Goal: Task Accomplishment & Management: Manage account settings

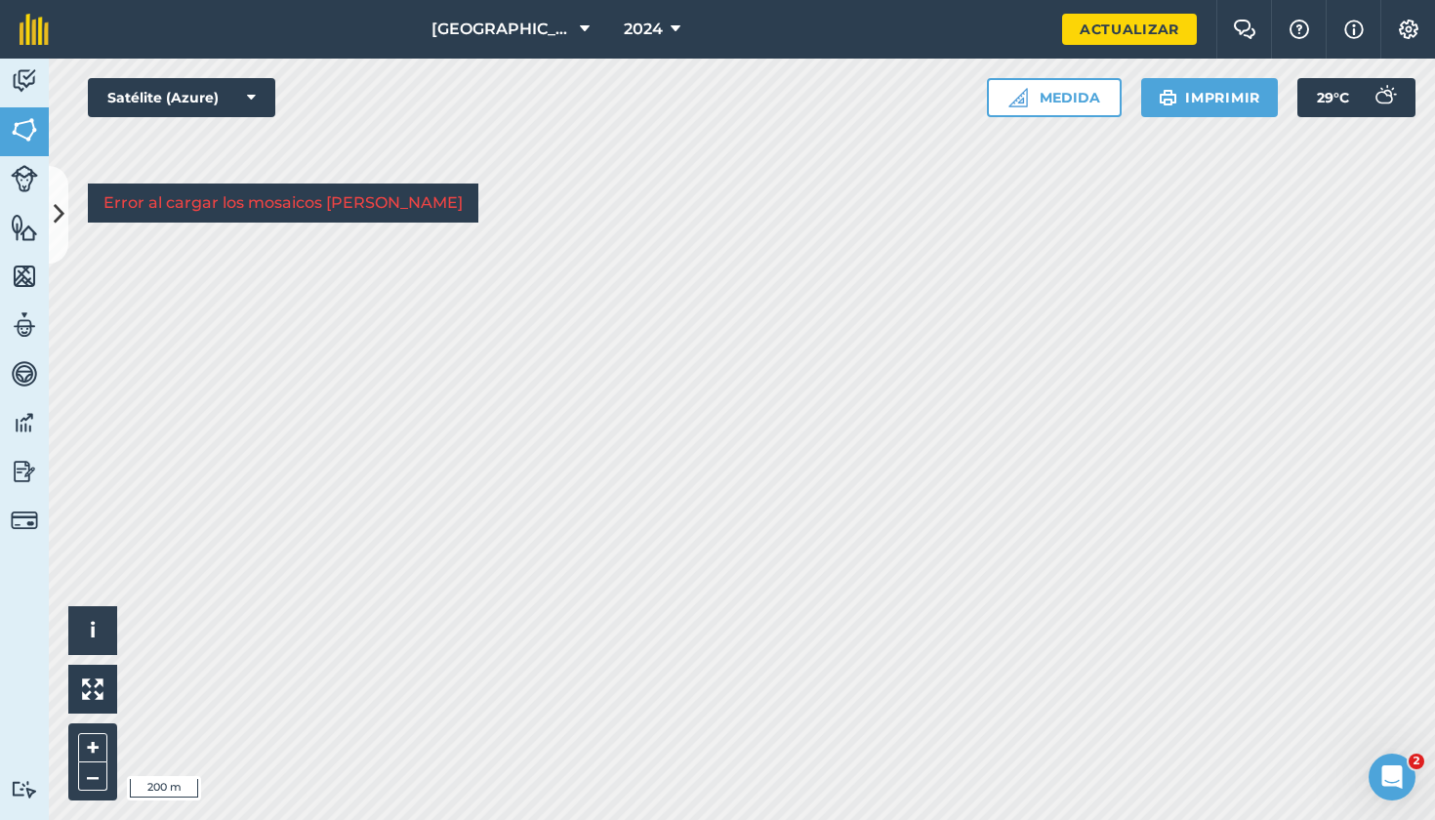
click at [27, 77] on img at bounding box center [24, 80] width 27 height 29
click at [59, 207] on icon at bounding box center [59, 214] width 11 height 34
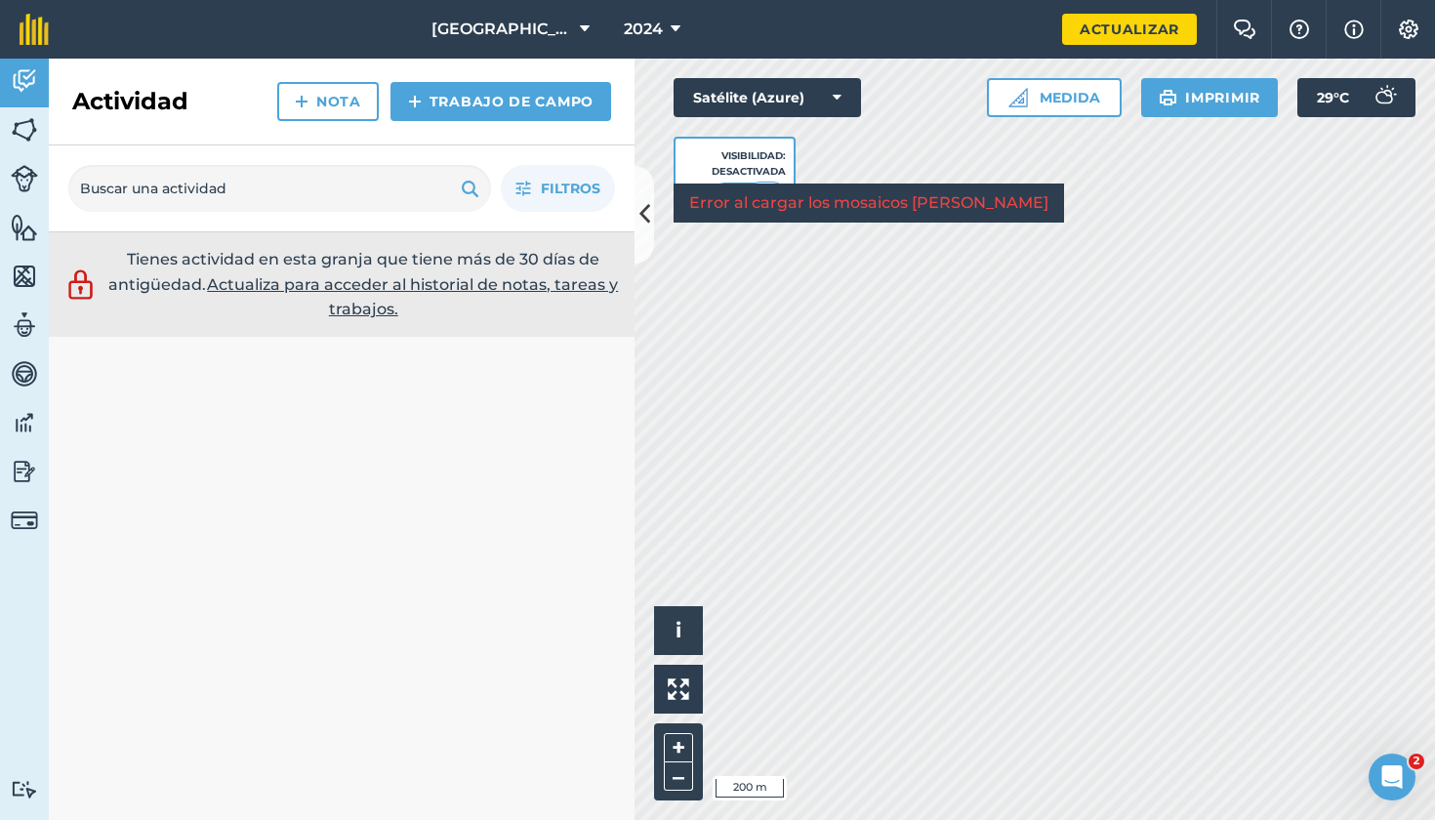
click at [35, 126] on img at bounding box center [24, 129] width 27 height 29
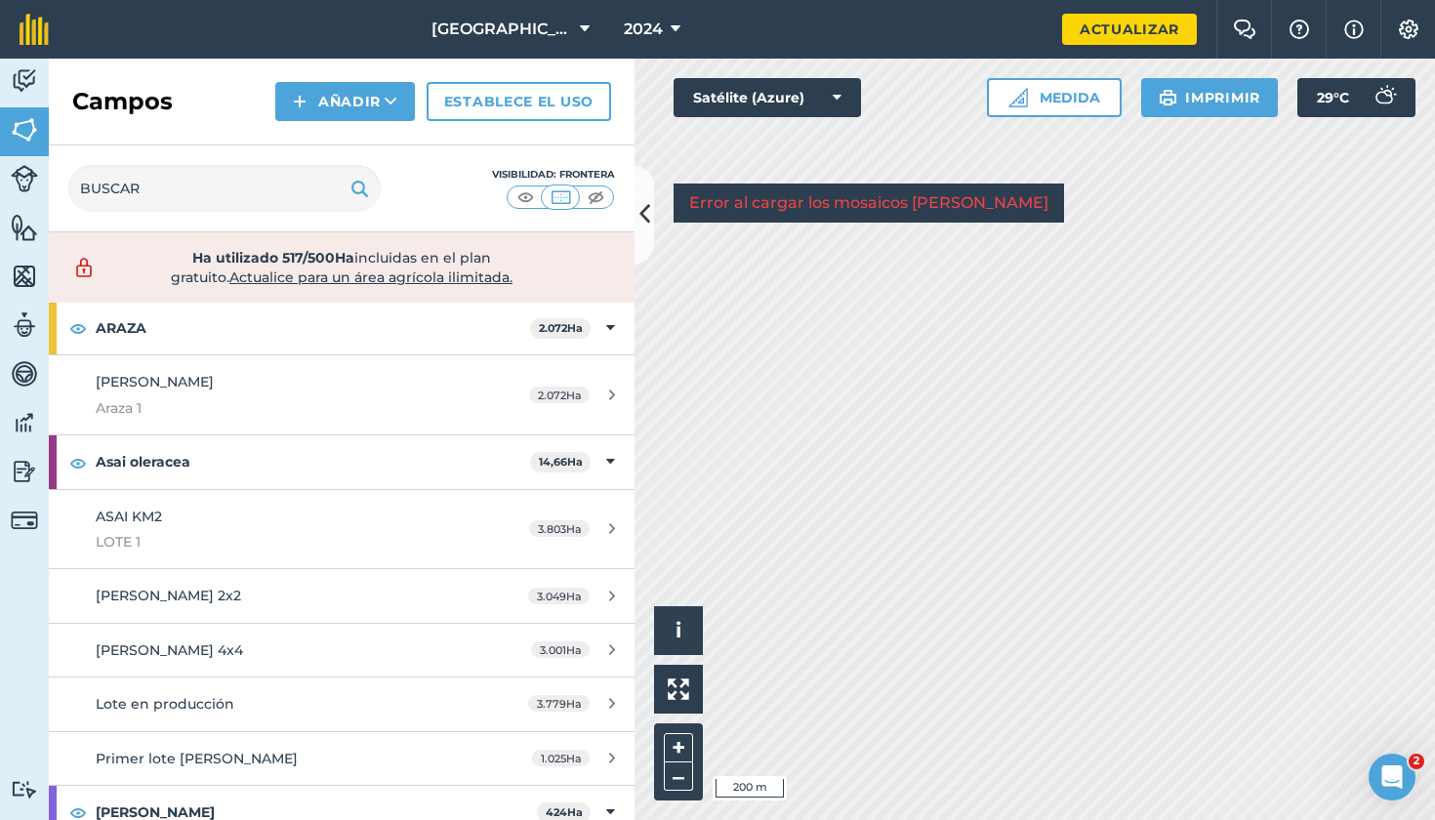
scroll to position [343, 0]
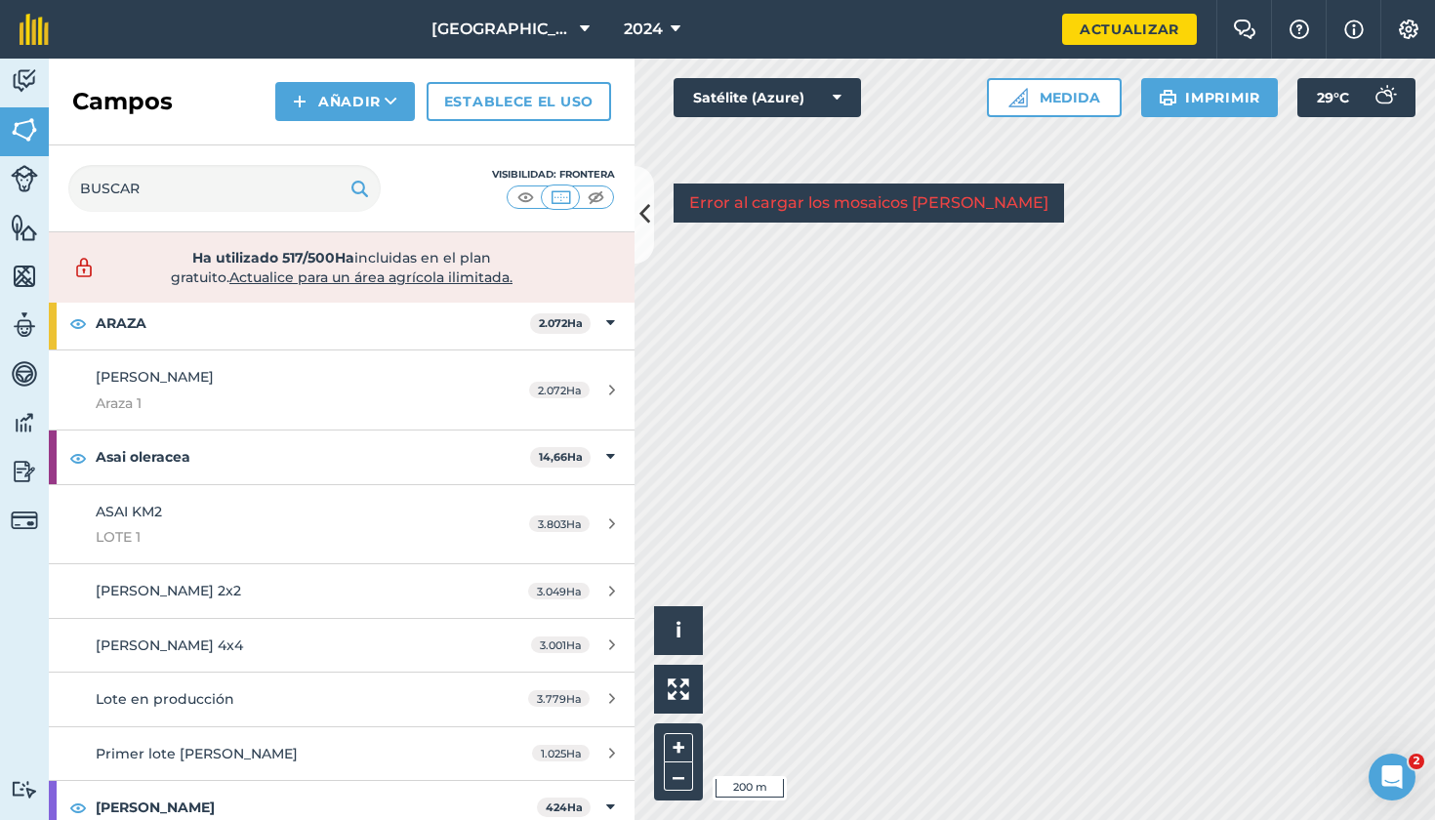
click at [24, 177] on img at bounding box center [24, 178] width 27 height 27
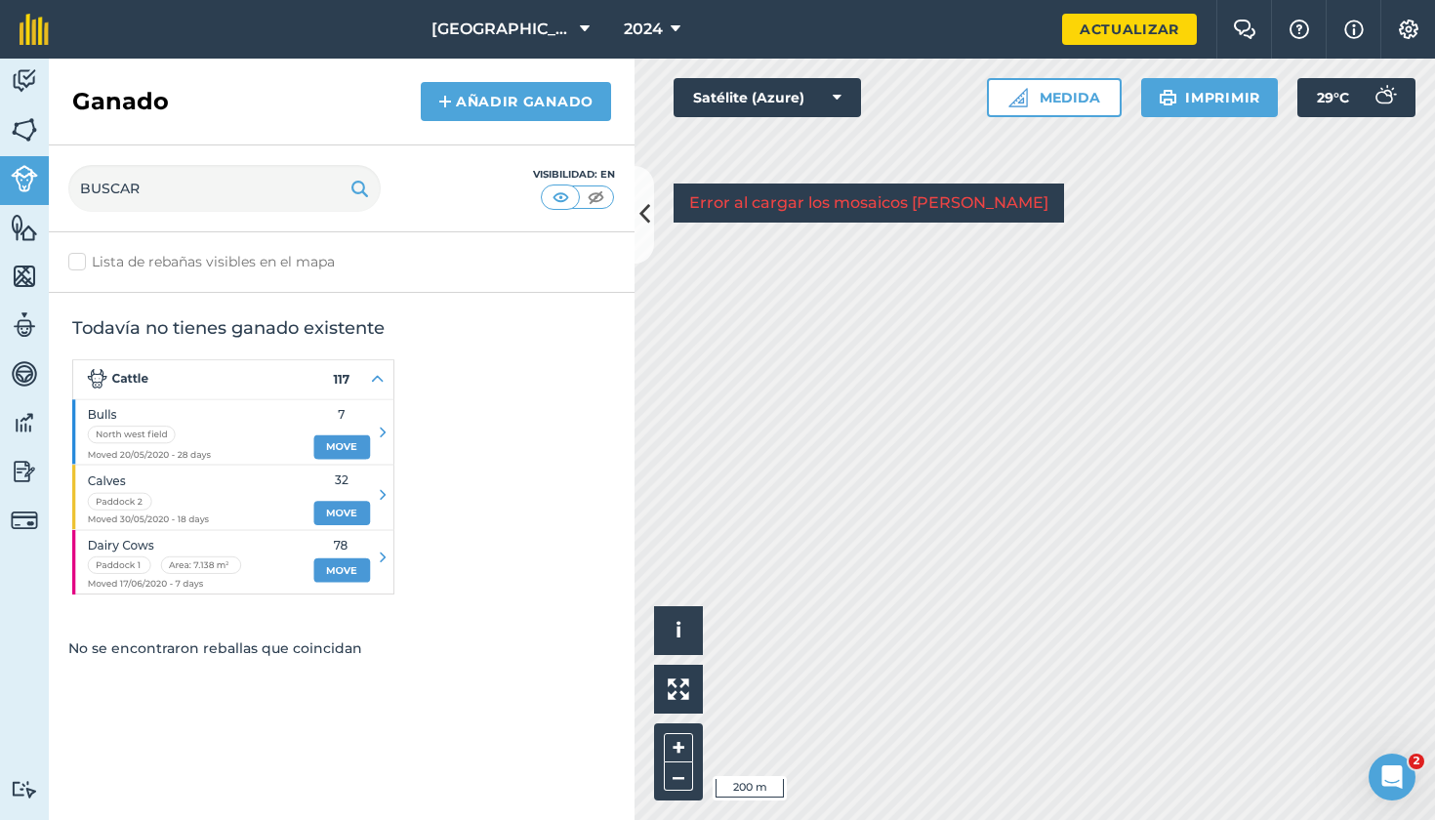
click at [31, 224] on img at bounding box center [24, 227] width 27 height 29
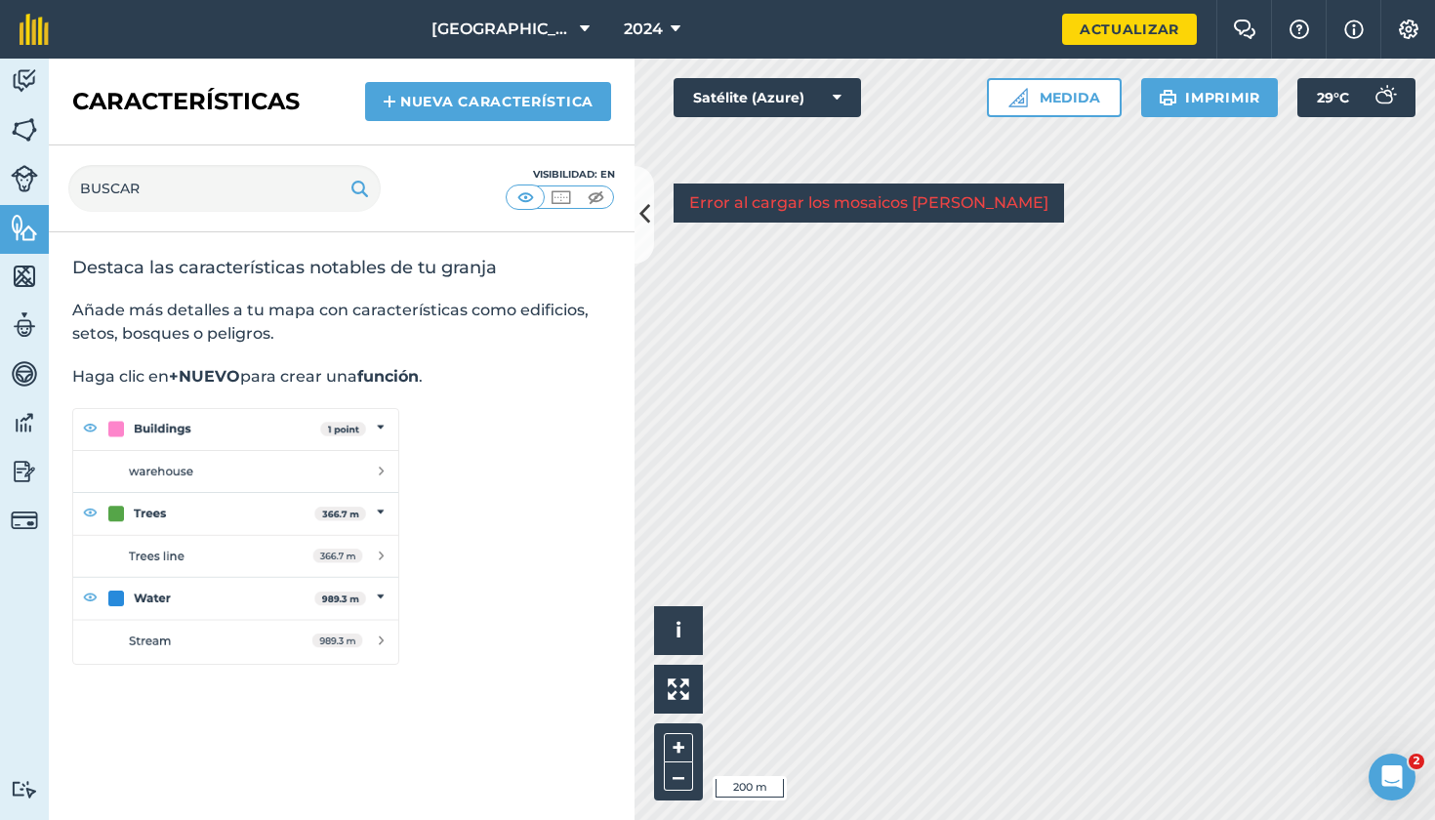
click at [20, 281] on img at bounding box center [24, 276] width 27 height 29
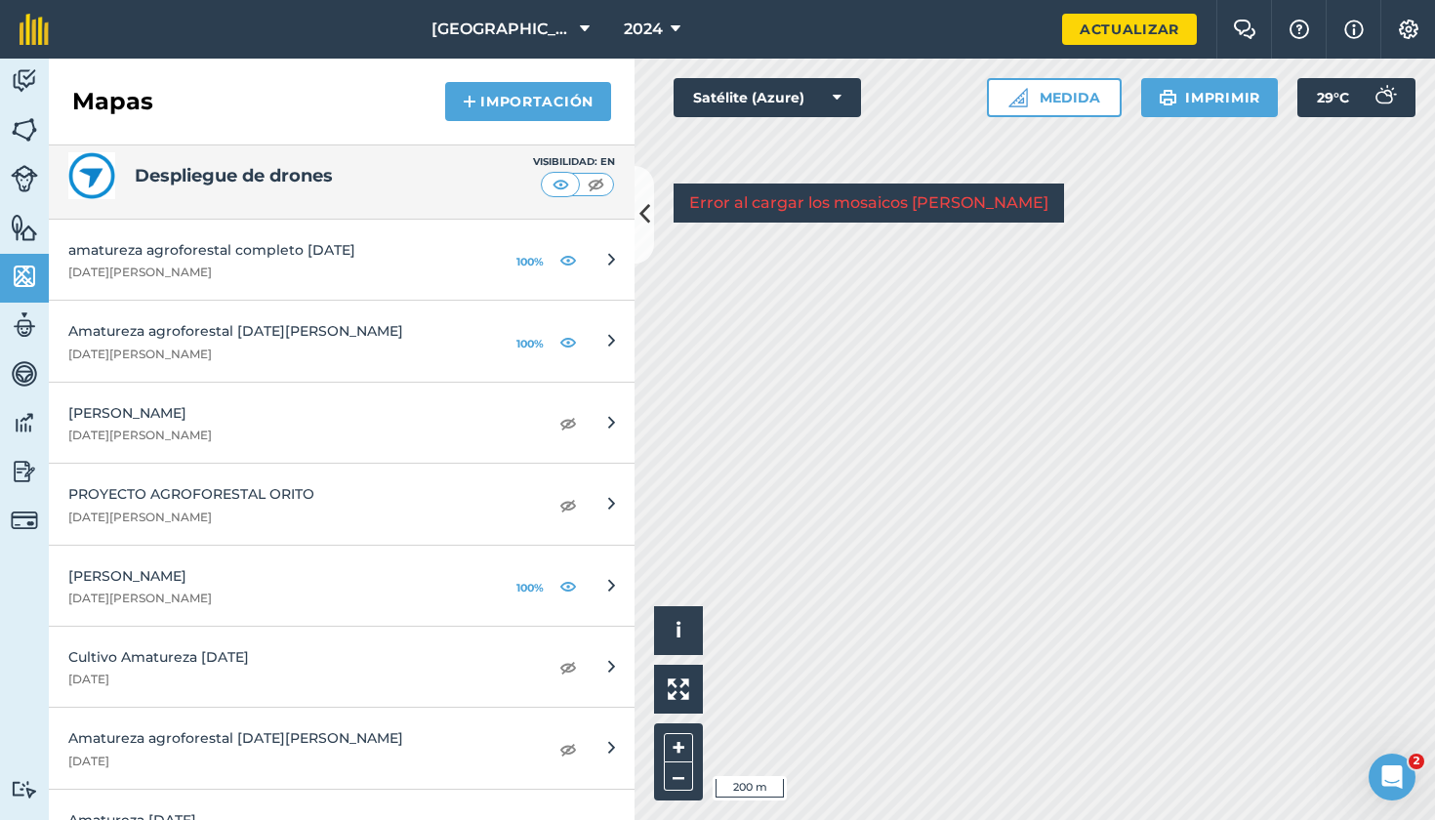
scroll to position [549, 0]
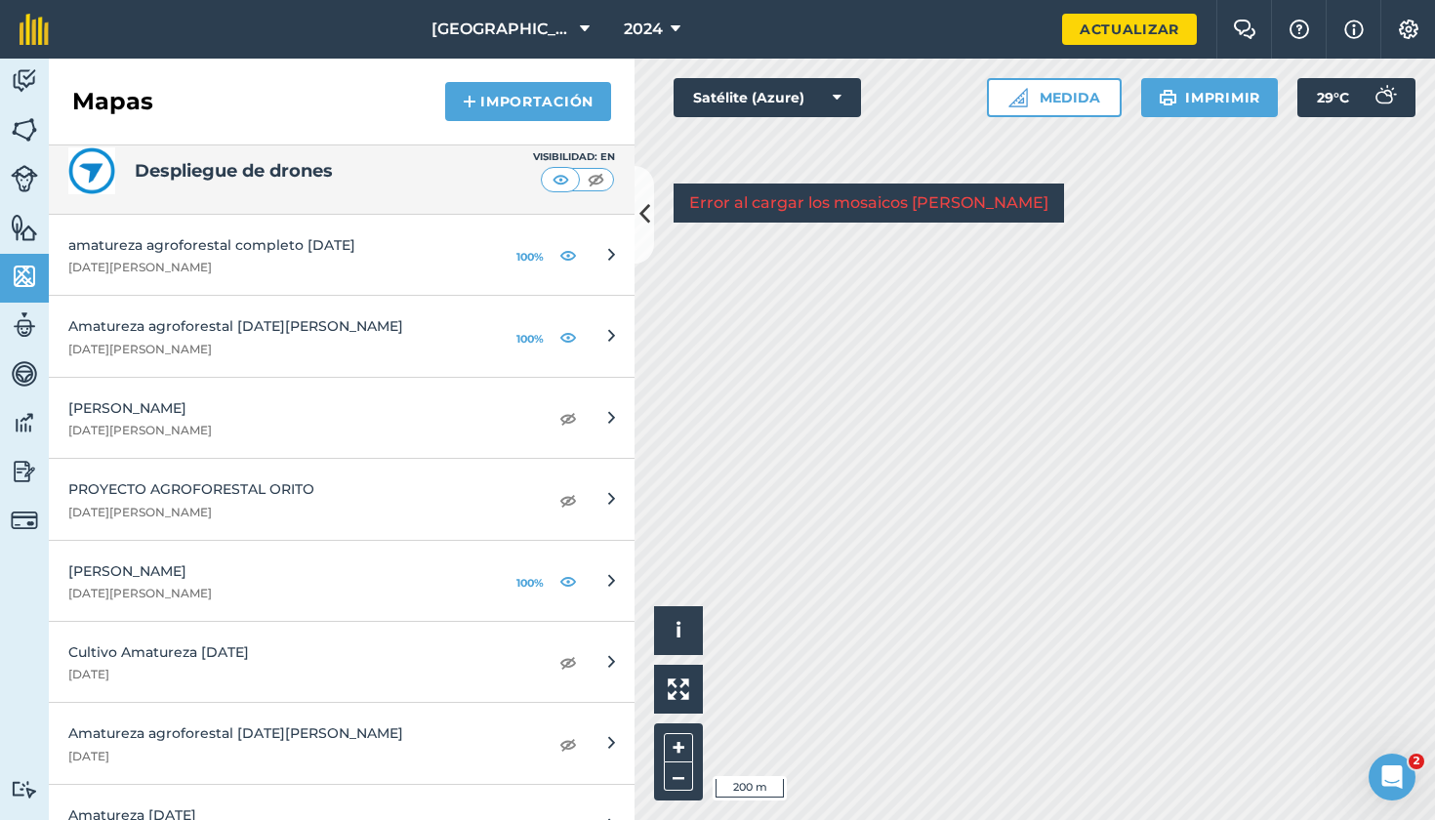
click at [627, 194] on div "Activity Fields Livestock Features Maps Team Vehicles Data Reporting Billing Tu…" at bounding box center [717, 439] width 1435 height 761
click at [573, 272] on div "Activity Fields Livestock Features Maps Team Vehicles Data Reporting Billing Tu…" at bounding box center [717, 439] width 1435 height 761
click at [564, 258] on img at bounding box center [568, 254] width 18 height 23
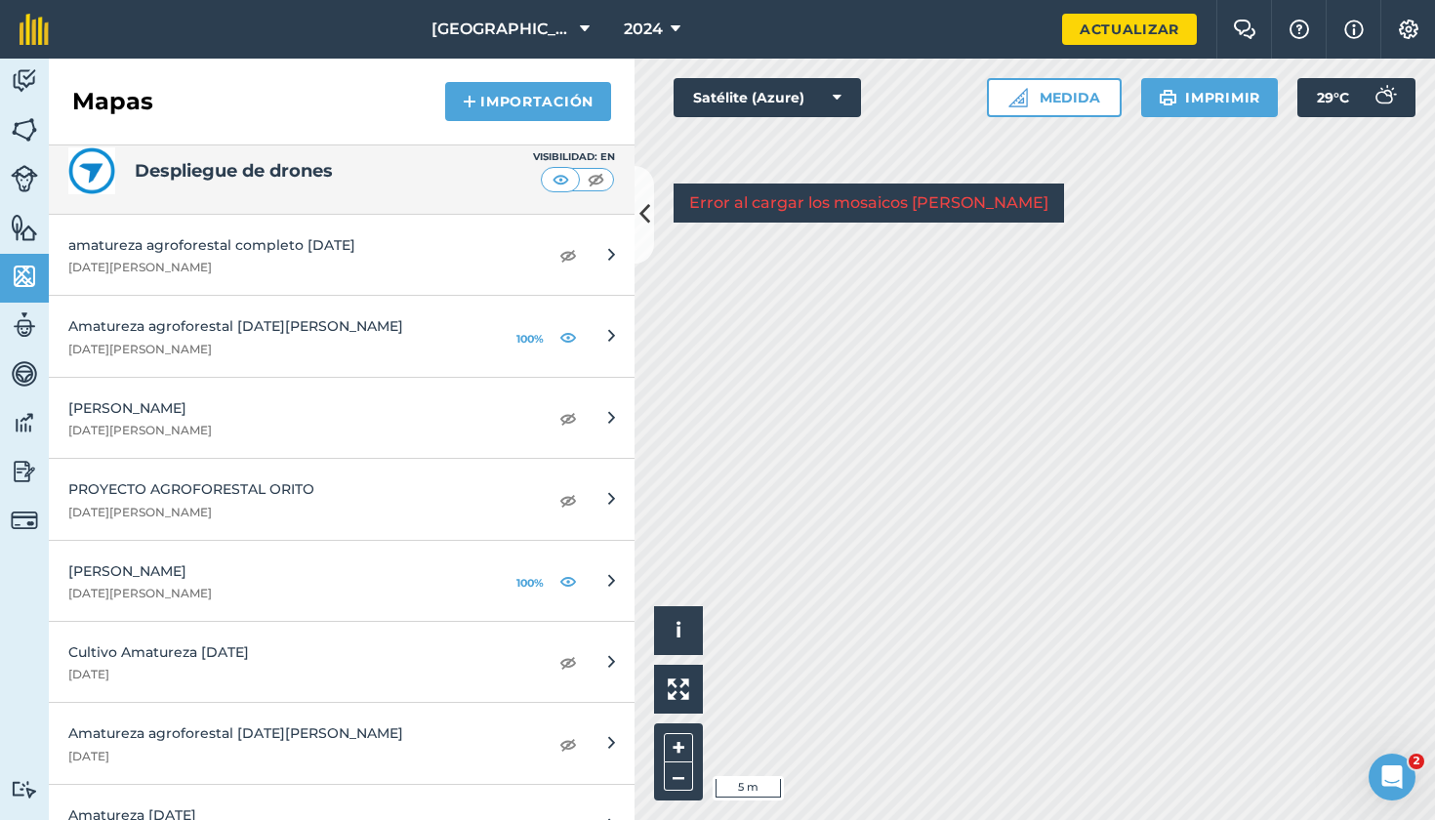
click at [850, 220] on div "Hello i © 2025 TomTom, Microsoft 5 m + – Satélite (Azure) Error al cargar los m…" at bounding box center [1034, 439] width 800 height 761
click at [572, 249] on img at bounding box center [568, 254] width 18 height 23
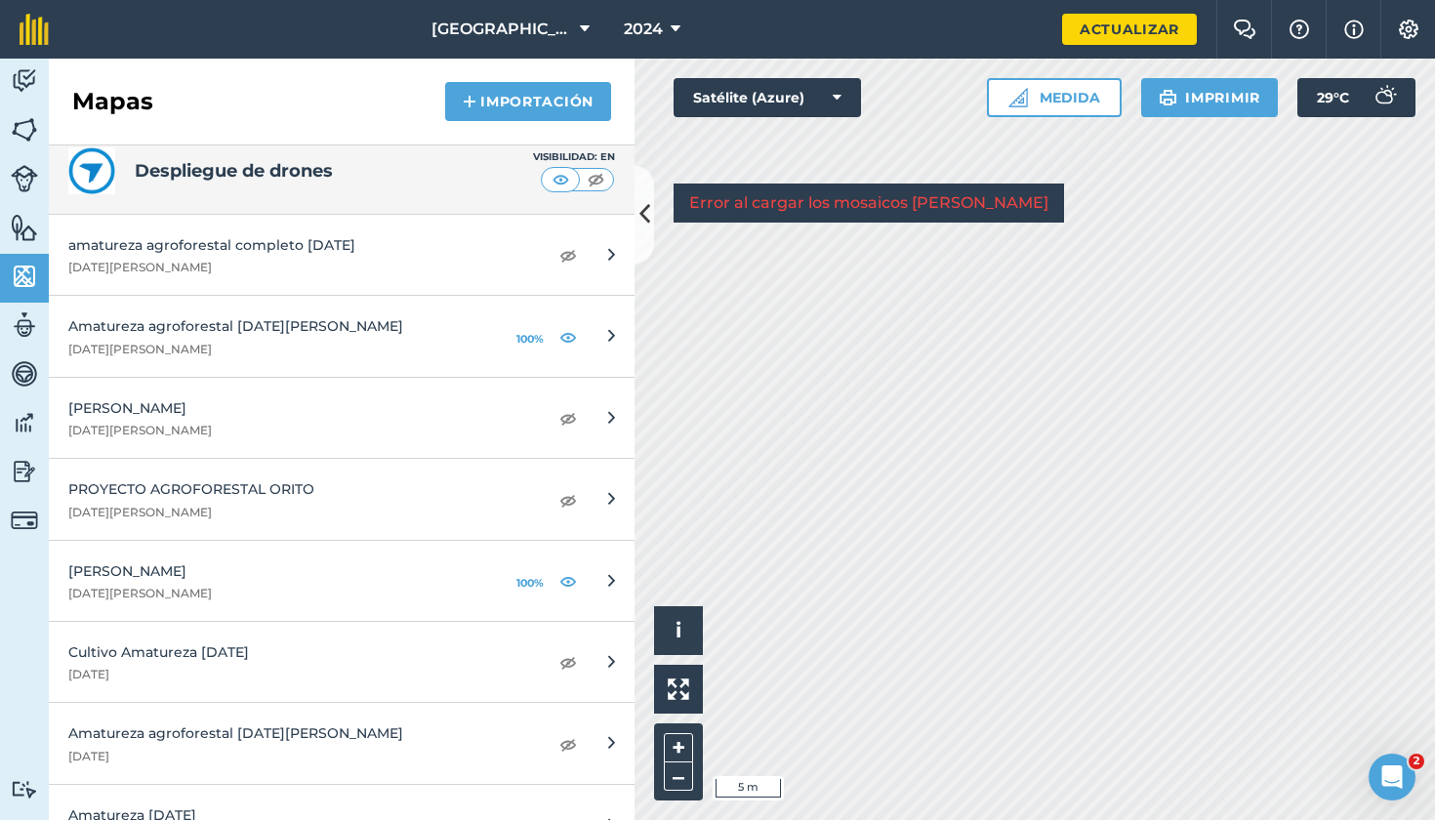
click at [572, 249] on img at bounding box center [568, 254] width 18 height 23
click at [26, 321] on img at bounding box center [24, 324] width 27 height 29
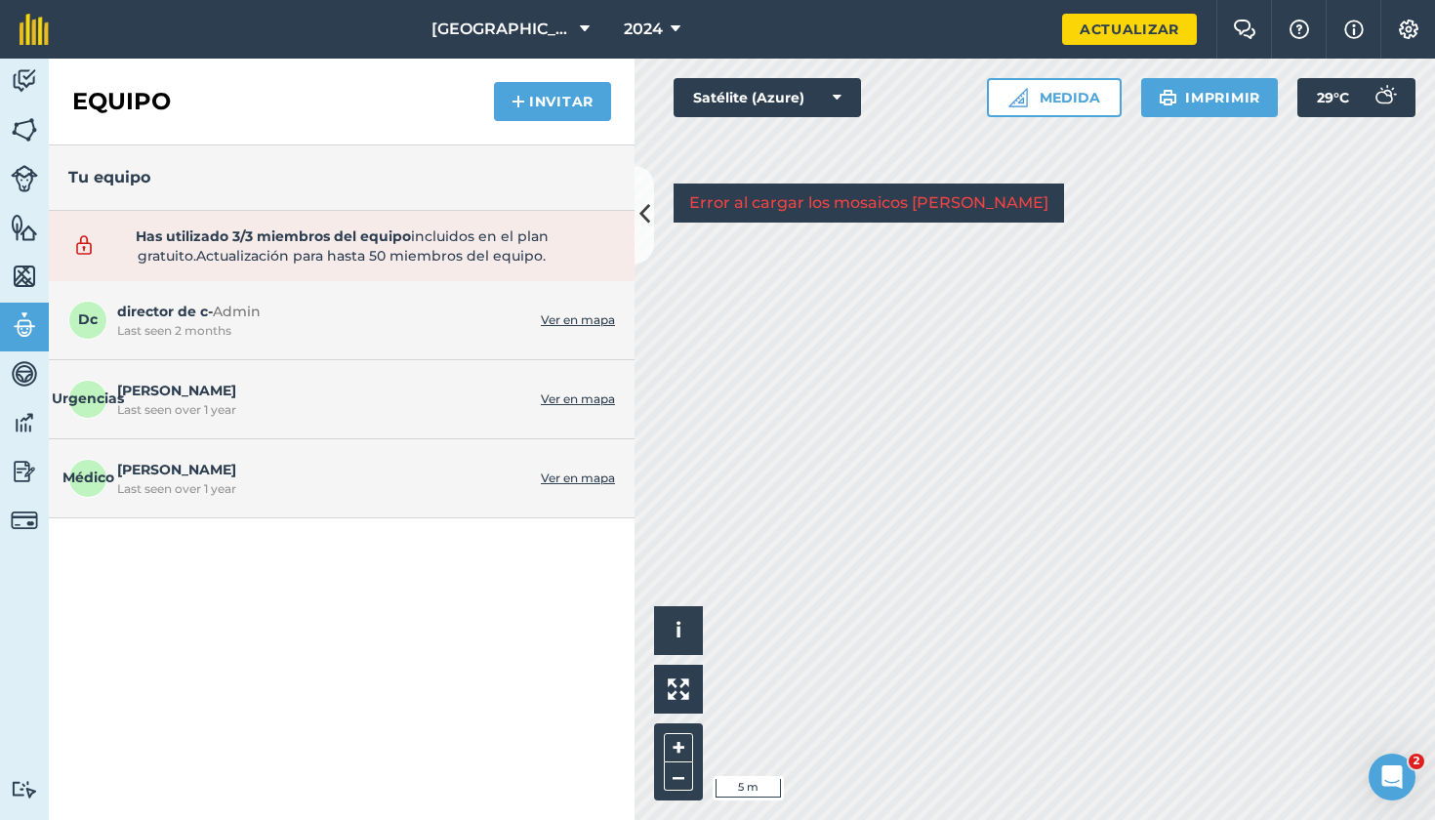
click at [30, 372] on img at bounding box center [24, 373] width 27 height 29
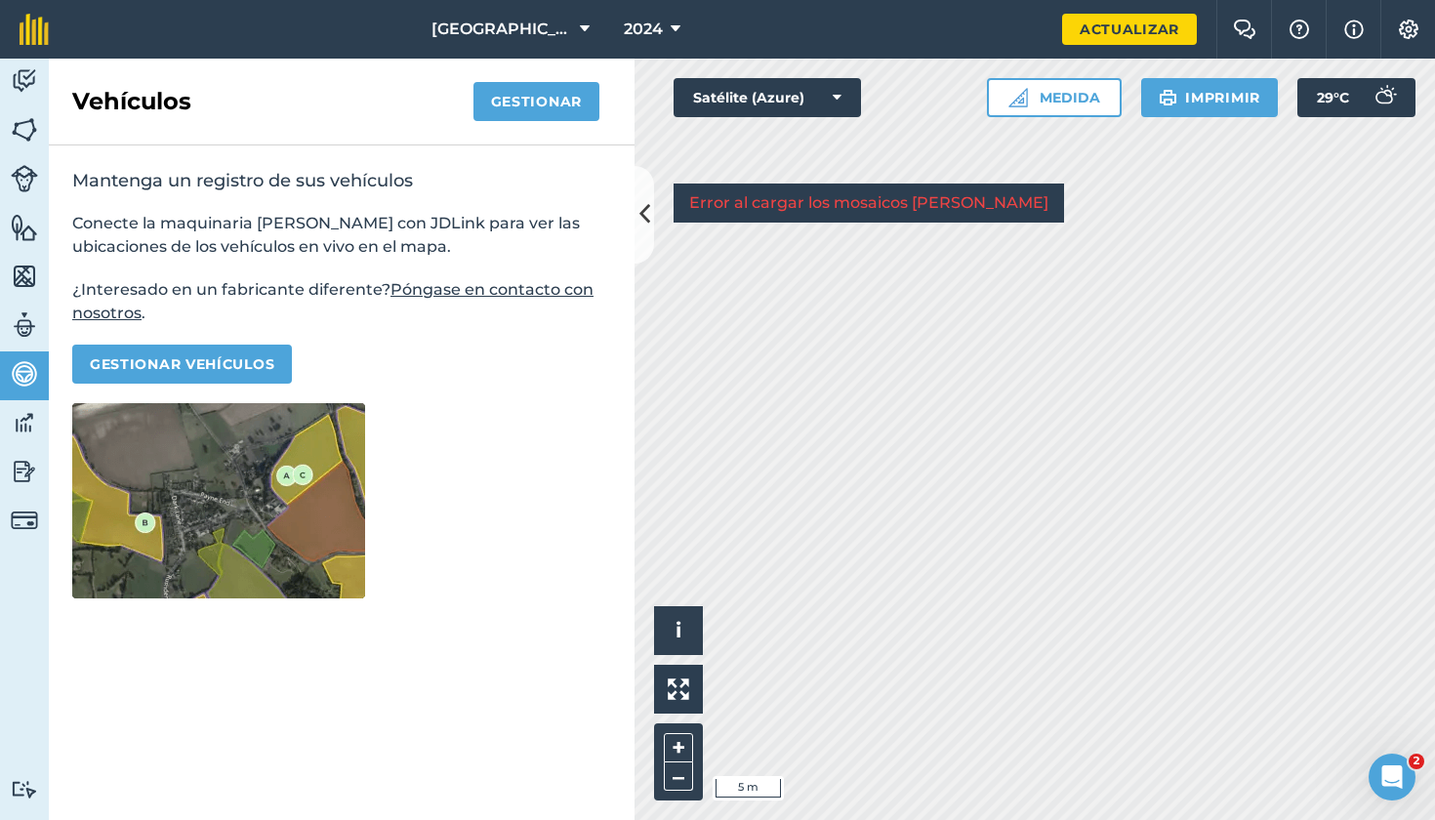
click at [26, 323] on img at bounding box center [24, 324] width 27 height 29
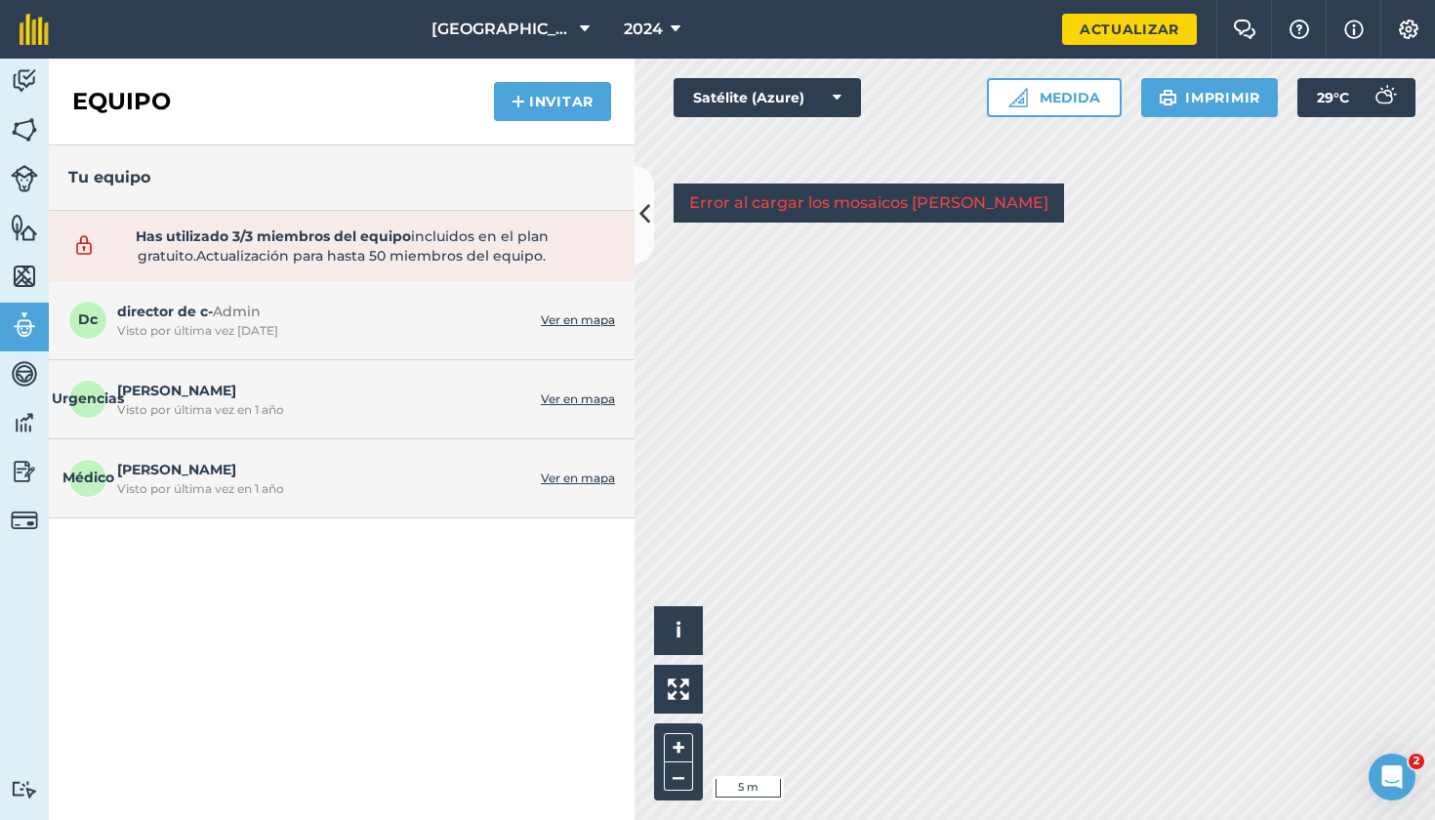
click at [87, 478] on span "Médico" at bounding box center [87, 478] width 39 height 39
click at [581, 475] on link "Ver en mapa" at bounding box center [578, 478] width 74 height 16
click at [91, 475] on span "Médico" at bounding box center [87, 478] width 39 height 39
click at [1412, 35] on img at bounding box center [1408, 30] width 23 height 20
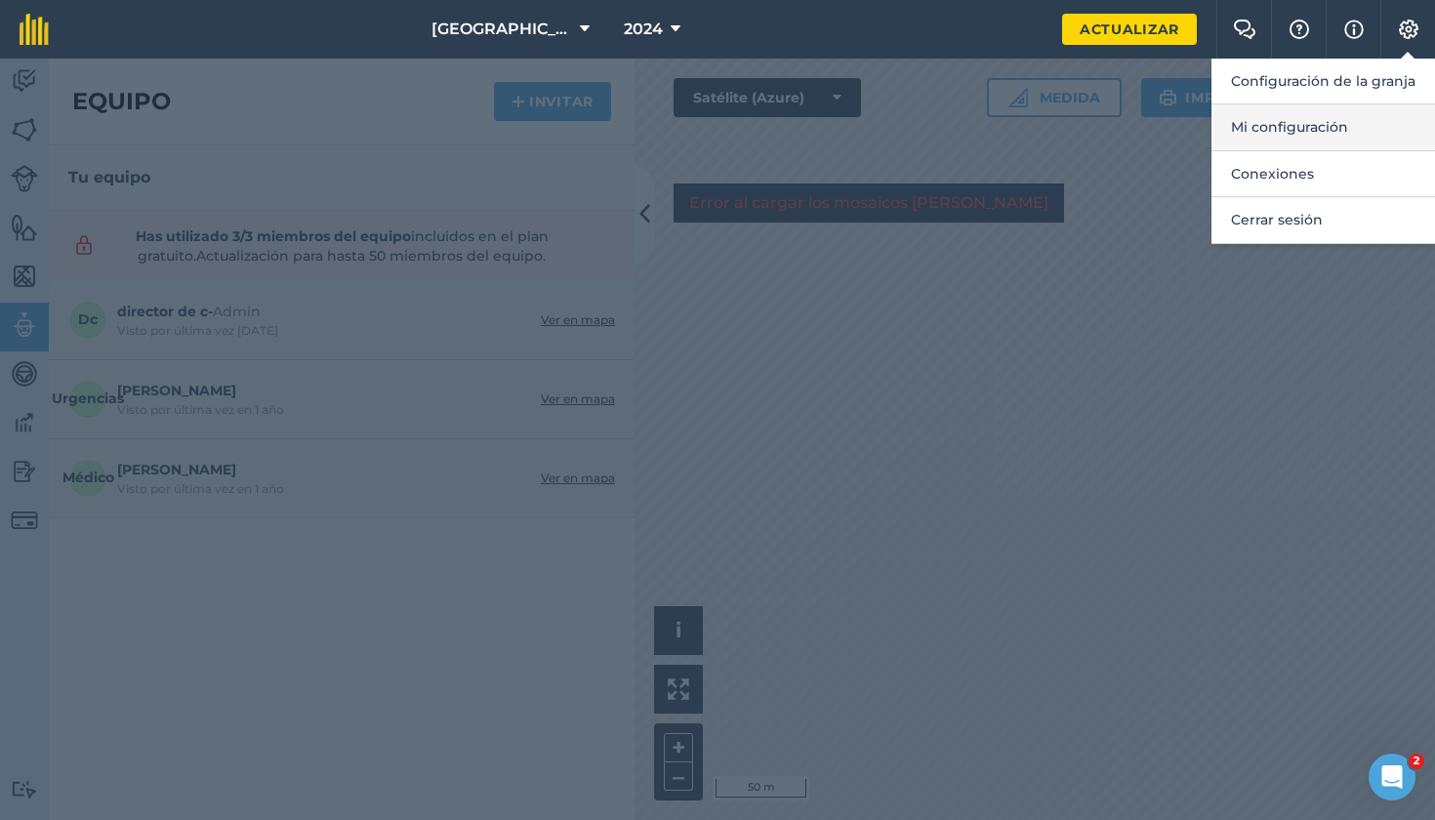
click at [1293, 125] on button "Mi configuración" at bounding box center [1323, 127] width 224 height 46
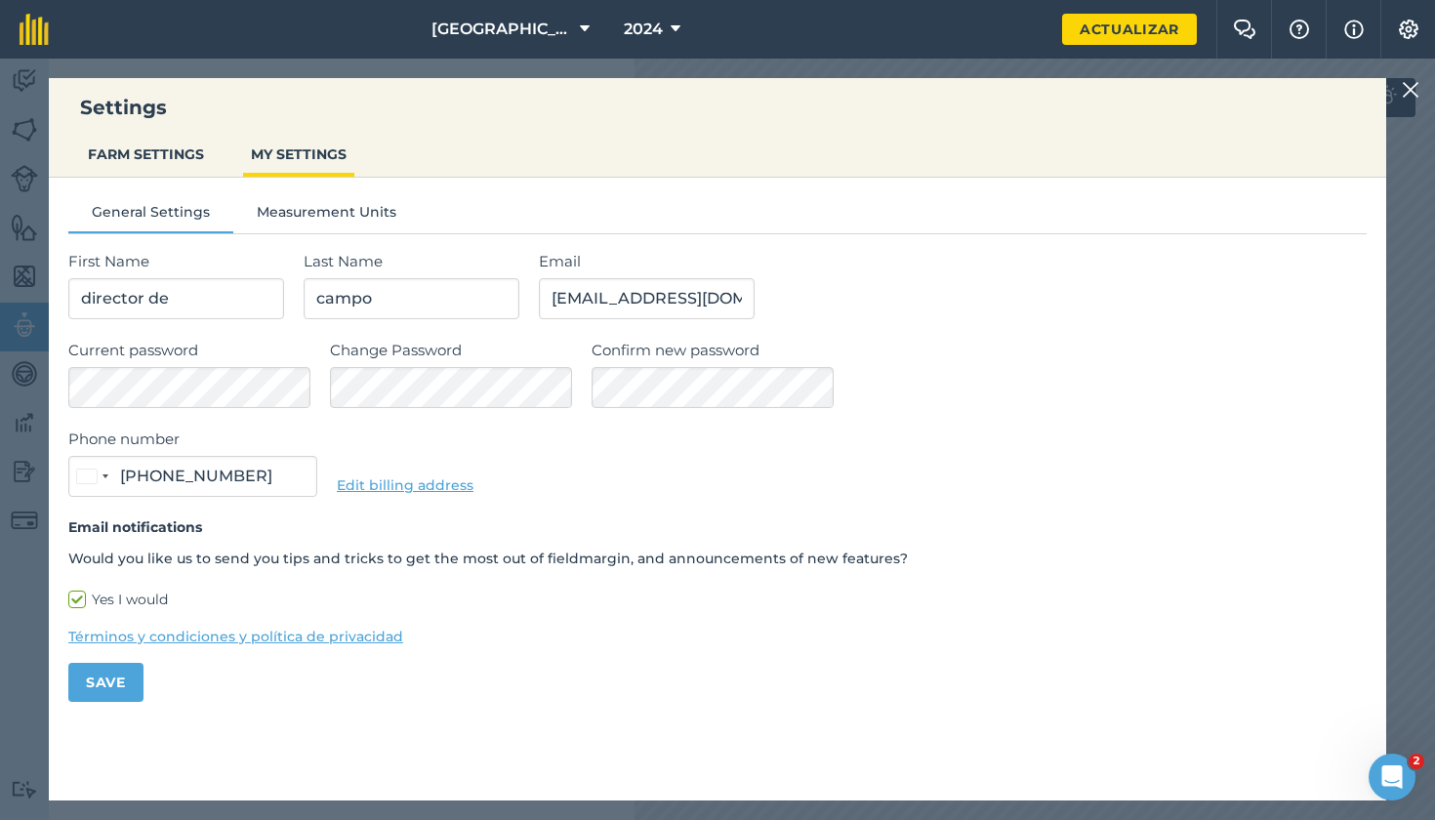
type input "[PHONE_NUMBER]"
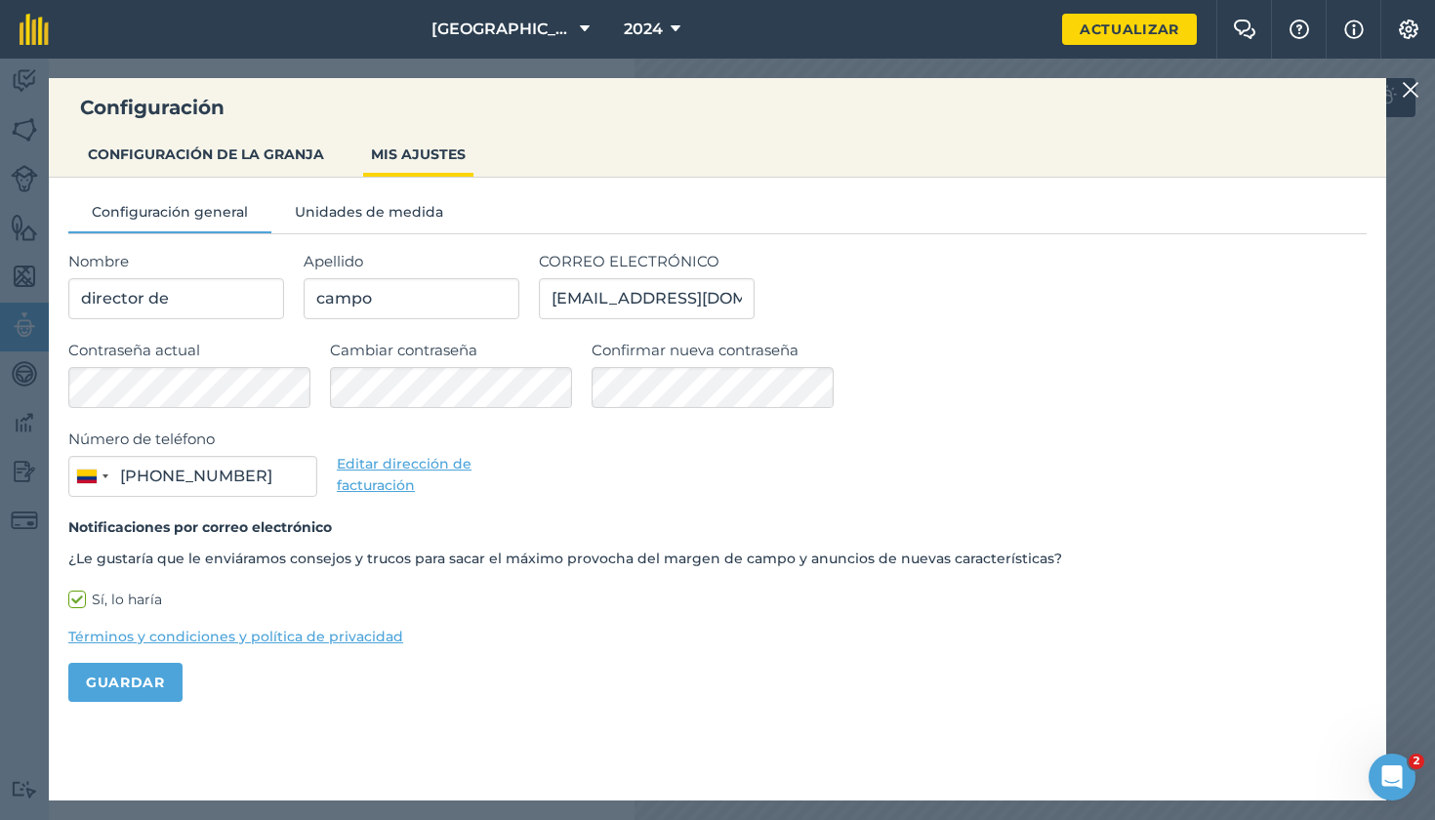
click at [262, 159] on button "CONFIGURACIÓN DE LA GRANJA" at bounding box center [206, 154] width 252 height 37
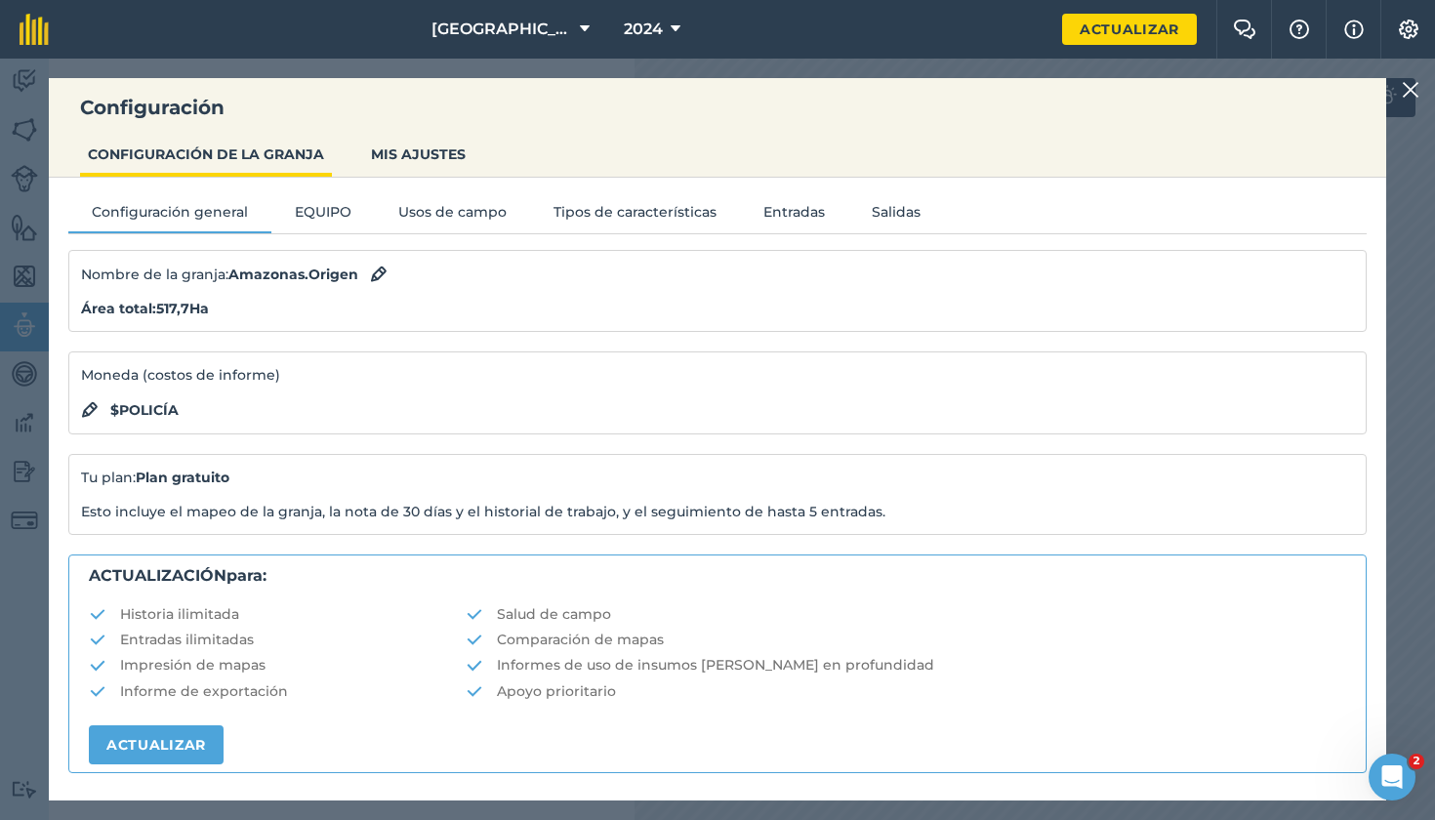
click at [330, 205] on button "EQUIPO" at bounding box center [322, 215] width 103 height 29
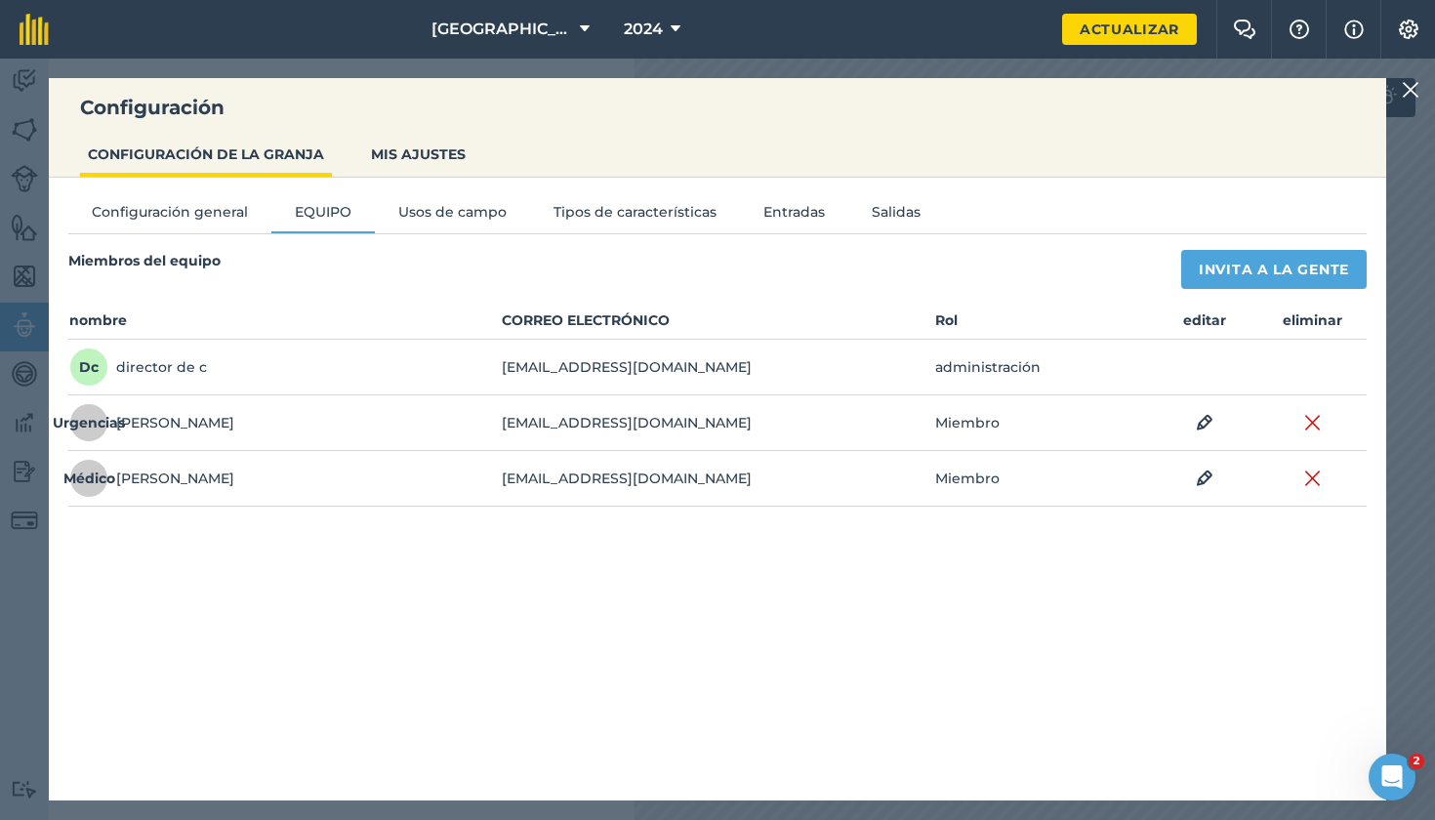
click at [1306, 473] on img at bounding box center [1313, 478] width 18 height 23
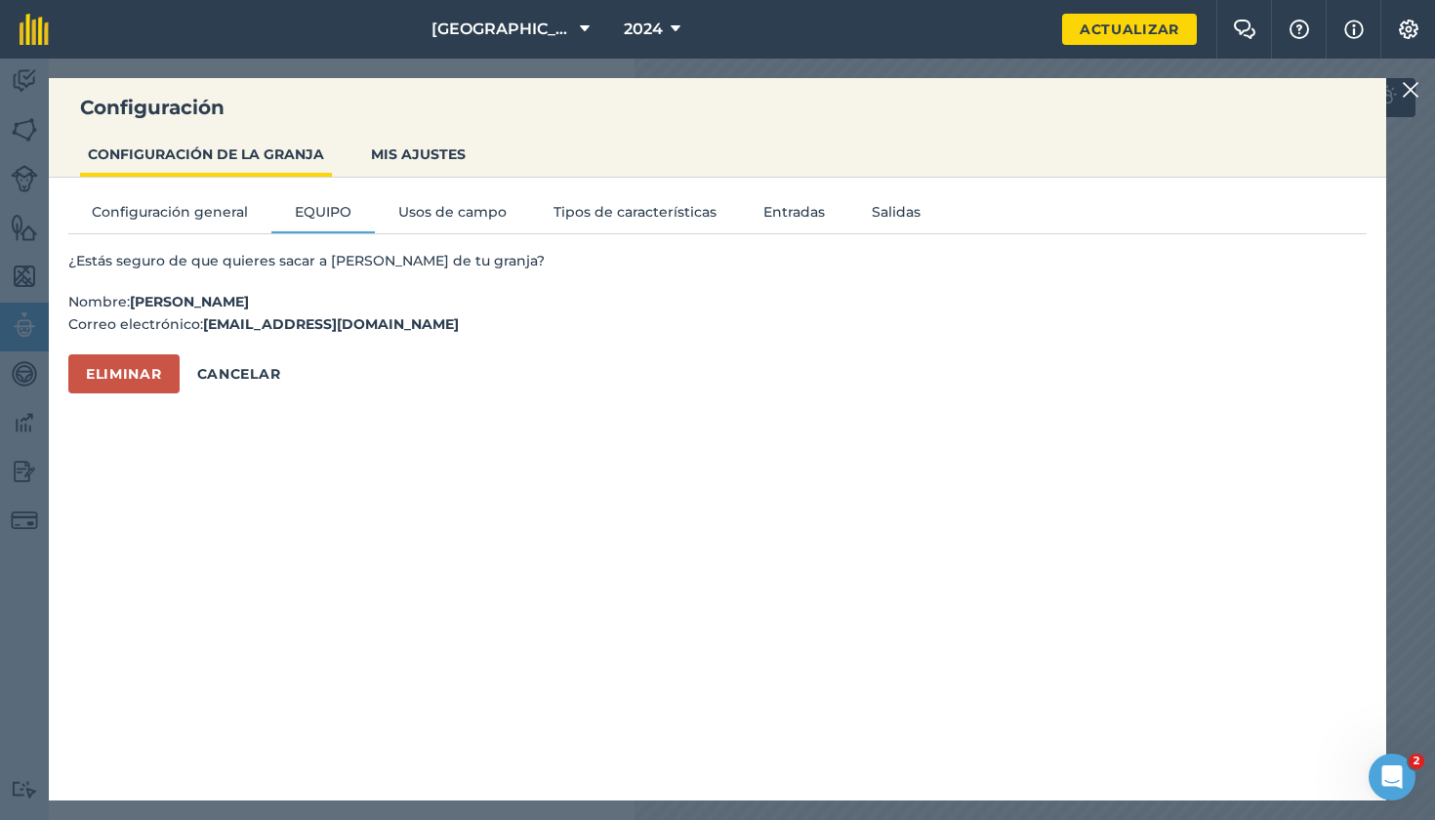
click at [140, 360] on button "eliminar" at bounding box center [123, 373] width 111 height 39
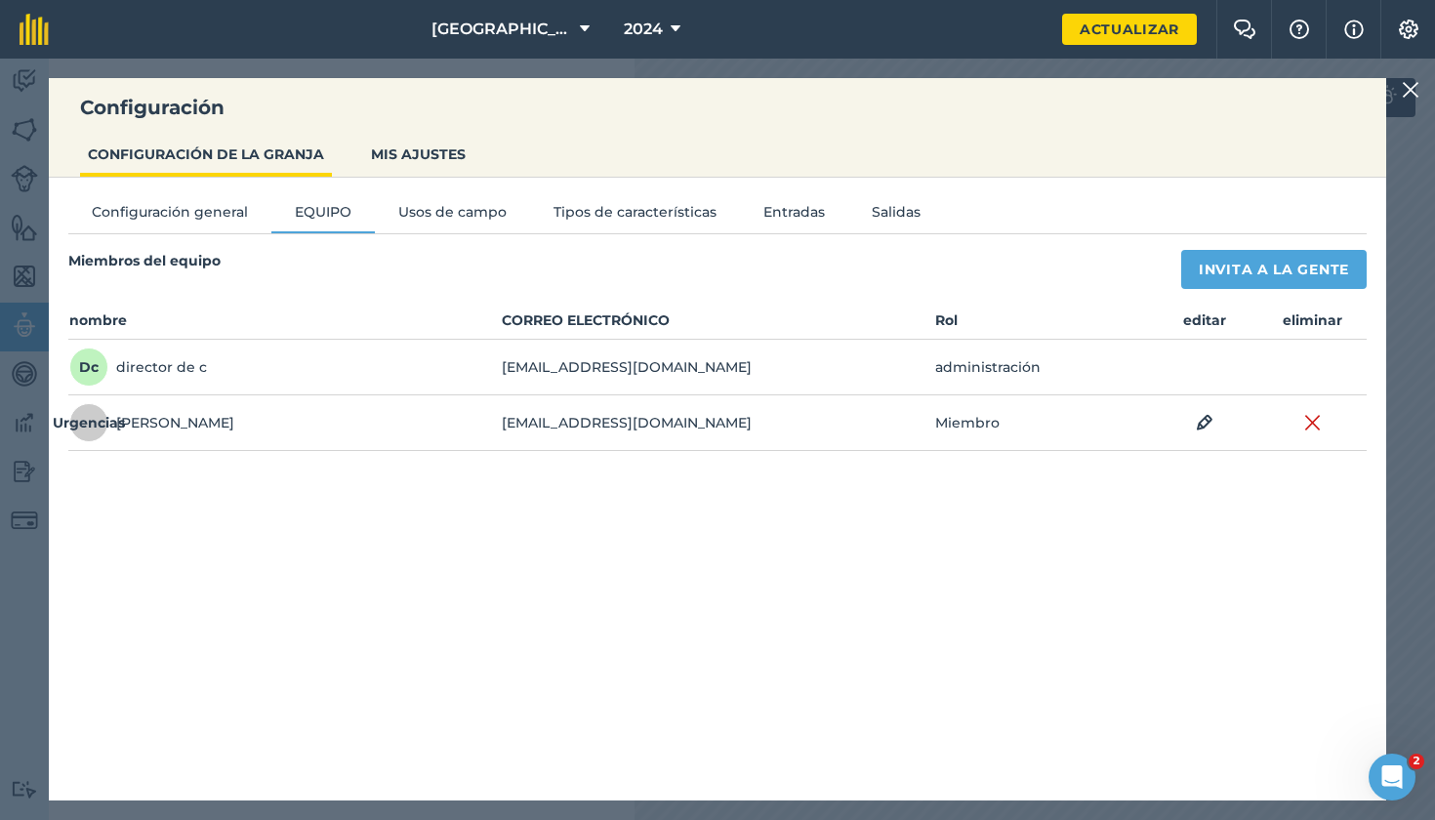
click at [1417, 100] on img at bounding box center [1411, 89] width 18 height 23
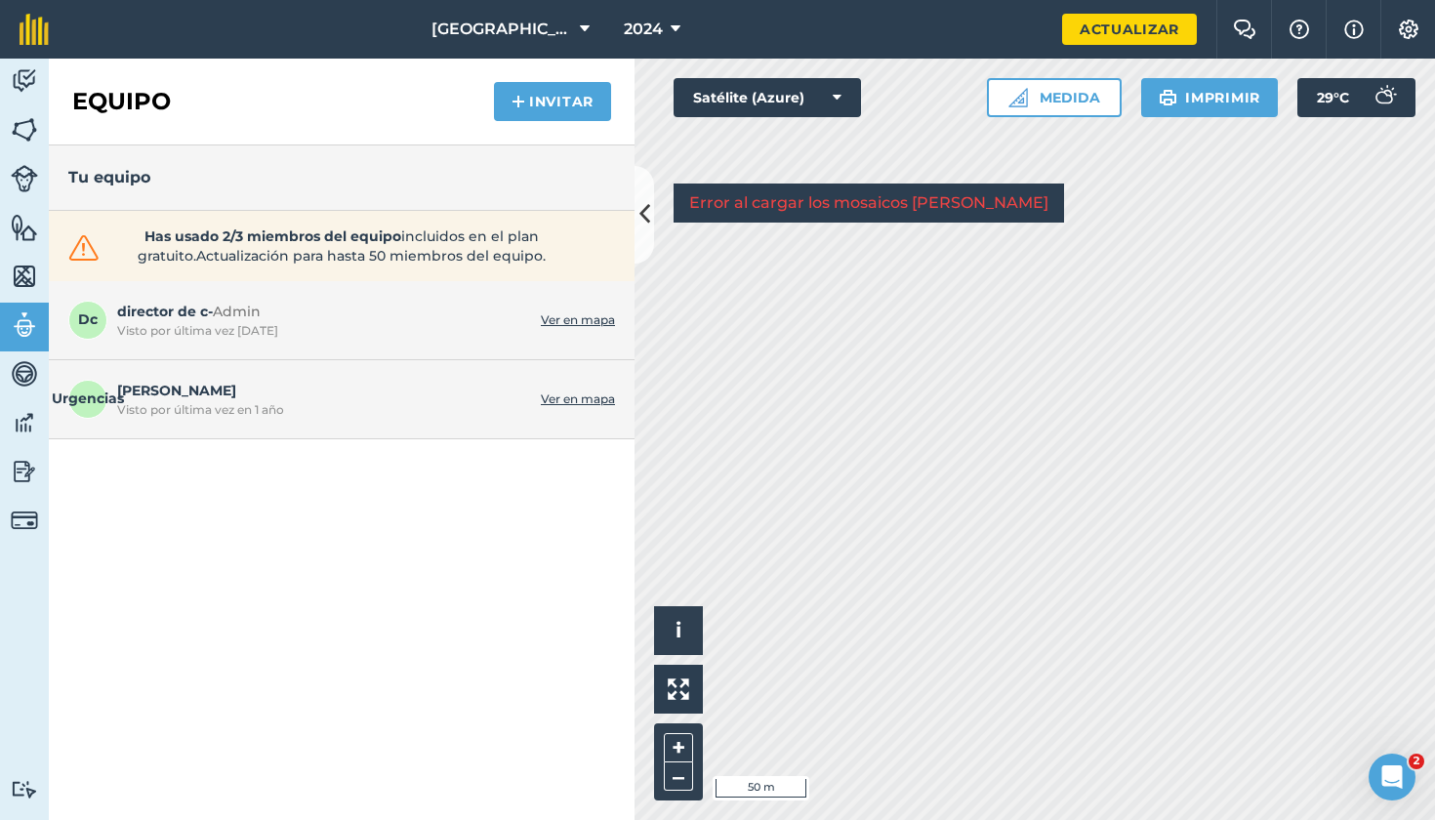
click at [517, 245] on span "Has usado 2/3 miembros del equipo incluidos en el plan gratuito. Actualización …" at bounding box center [342, 245] width 416 height 39
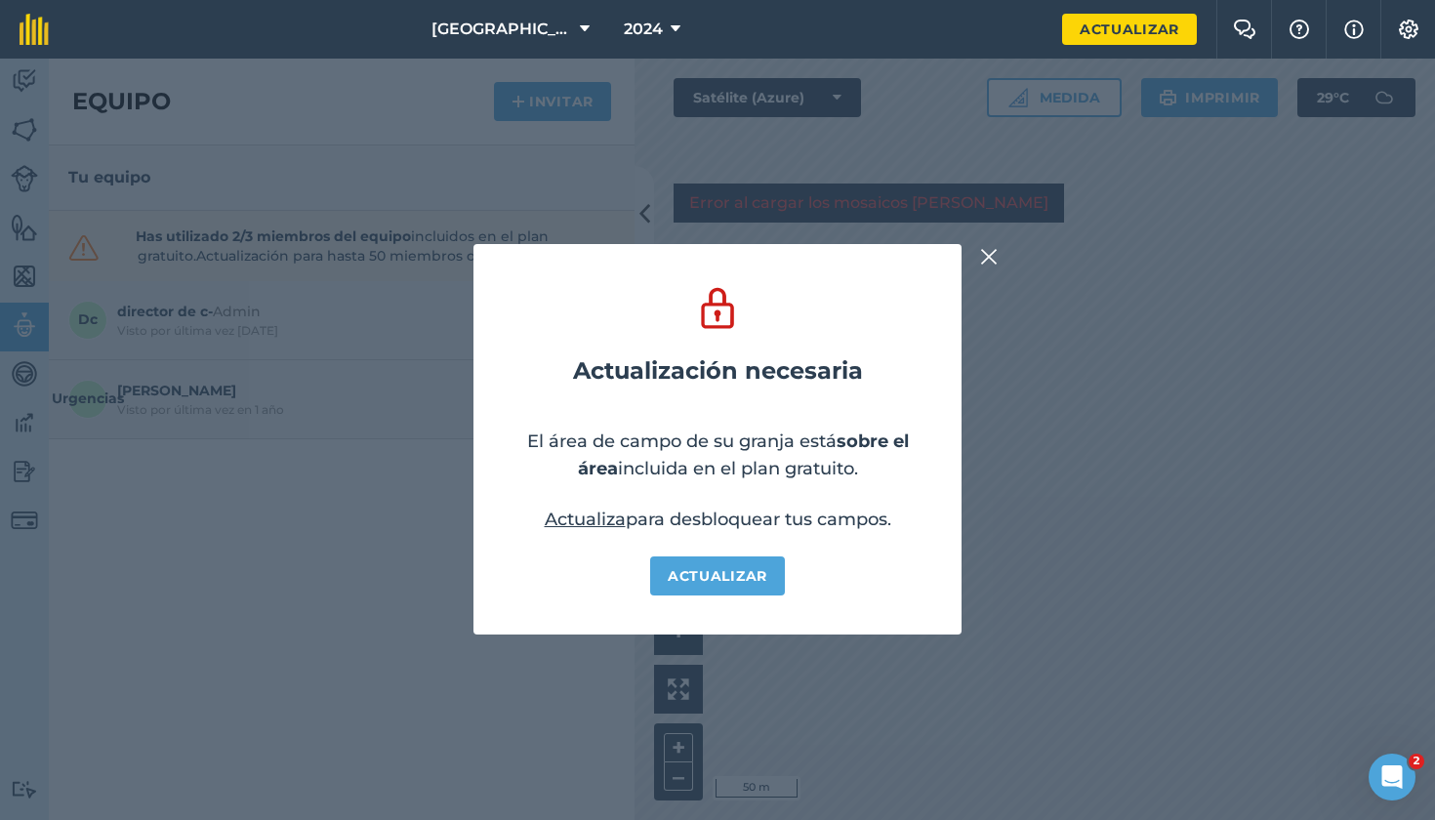
click at [998, 256] on button at bounding box center [988, 255] width 23 height 23
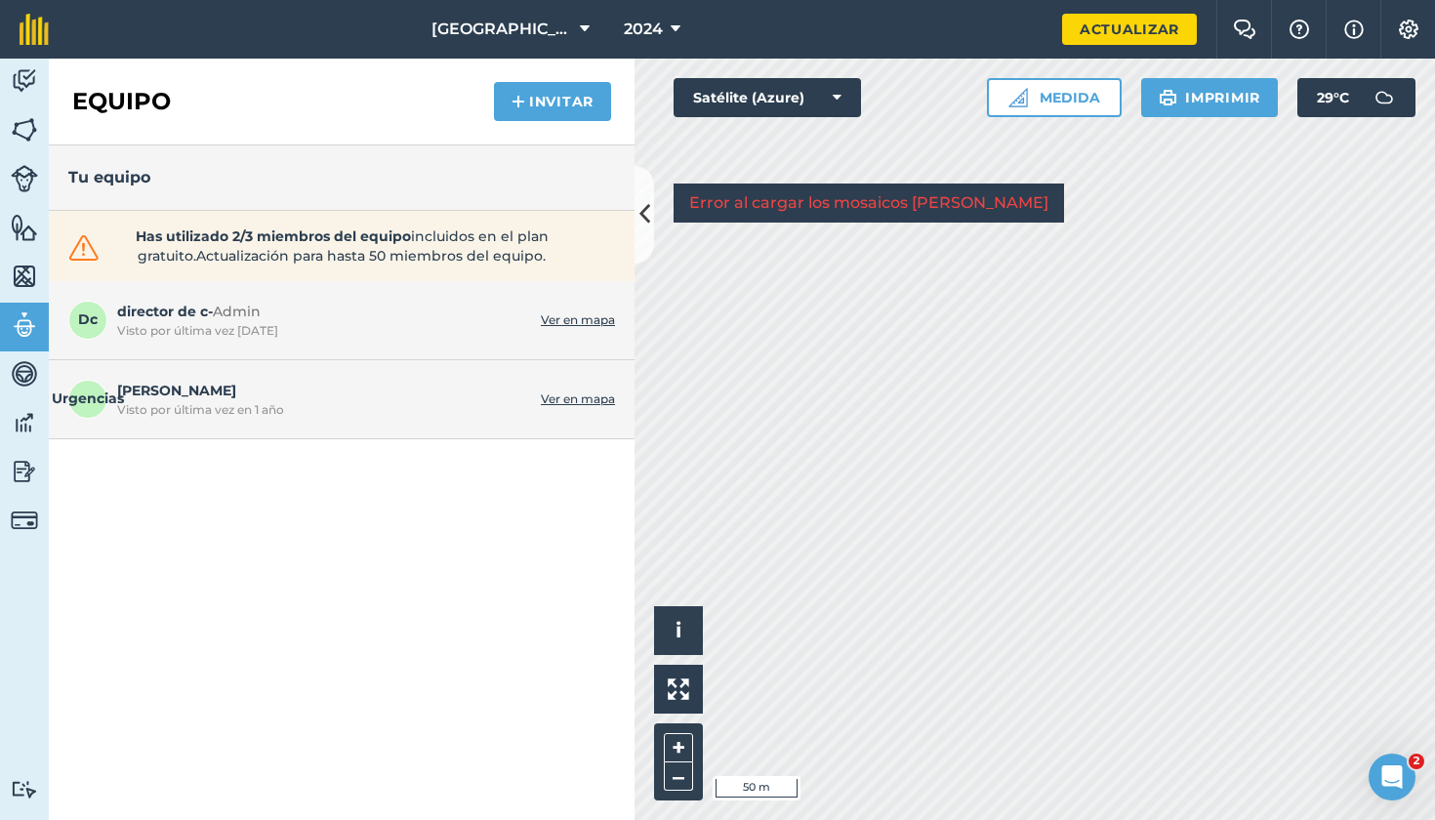
click at [27, 362] on img at bounding box center [24, 373] width 27 height 29
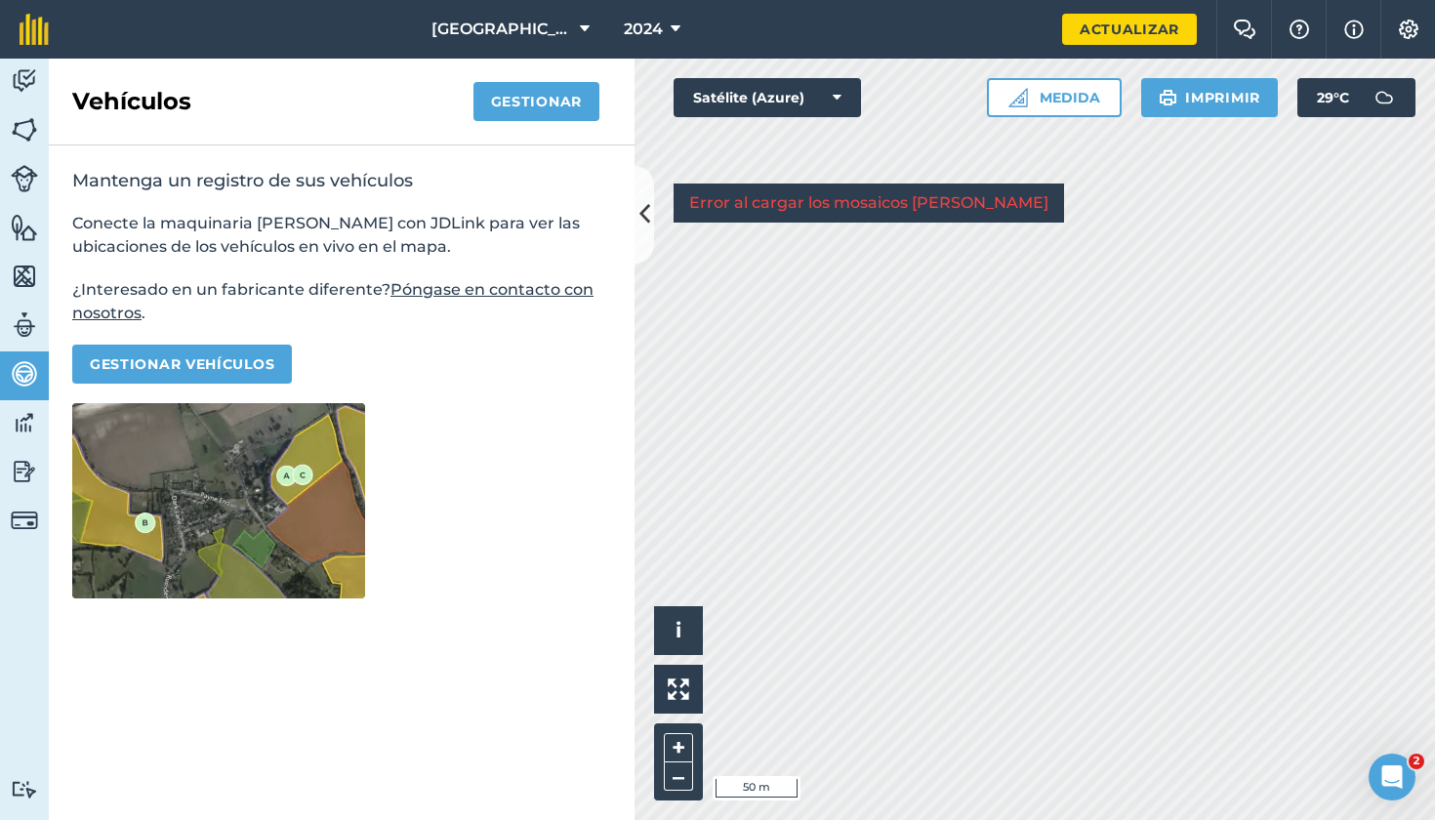
click at [31, 428] on img at bounding box center [24, 422] width 27 height 29
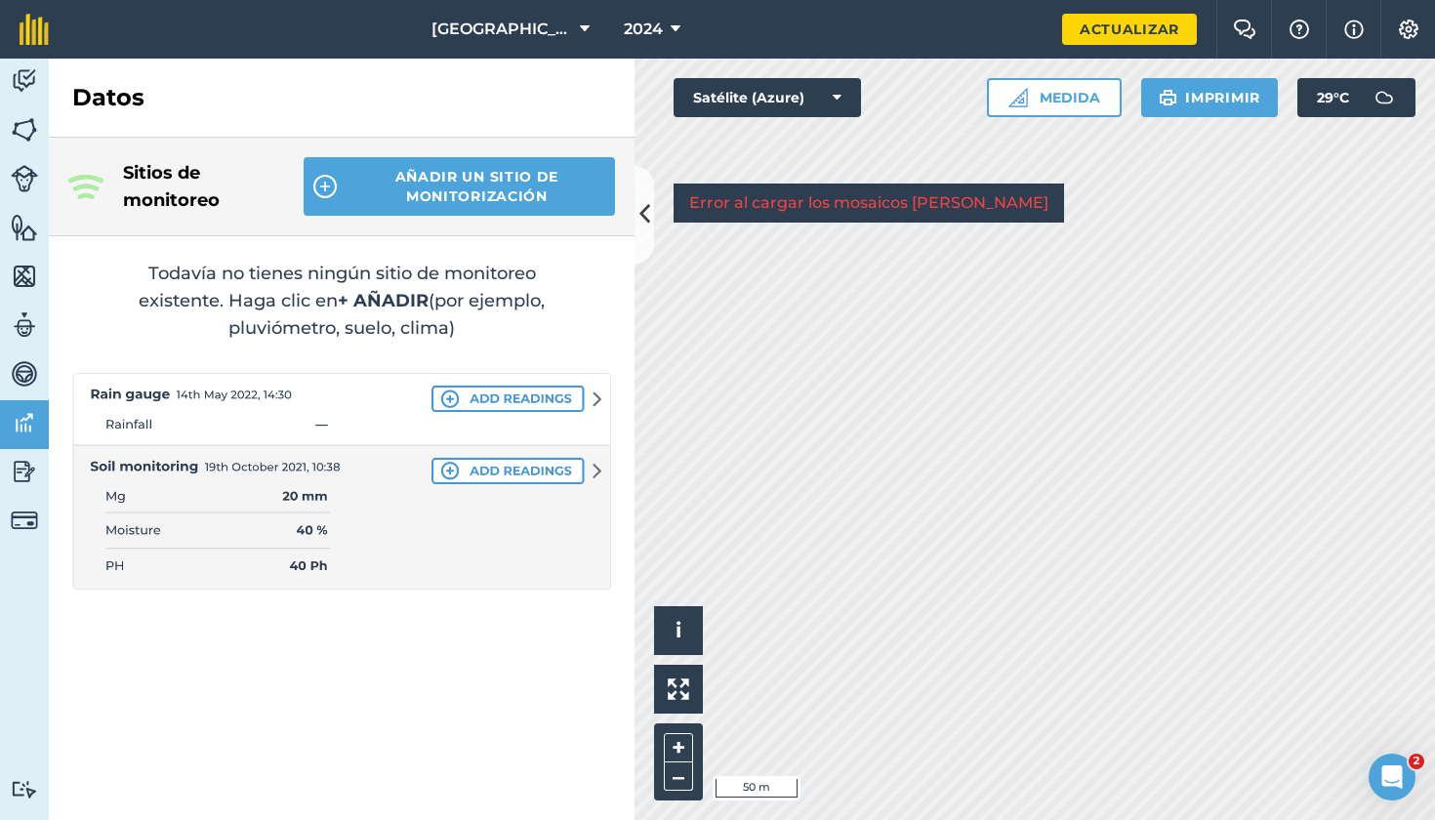
click at [23, 464] on img at bounding box center [24, 471] width 27 height 29
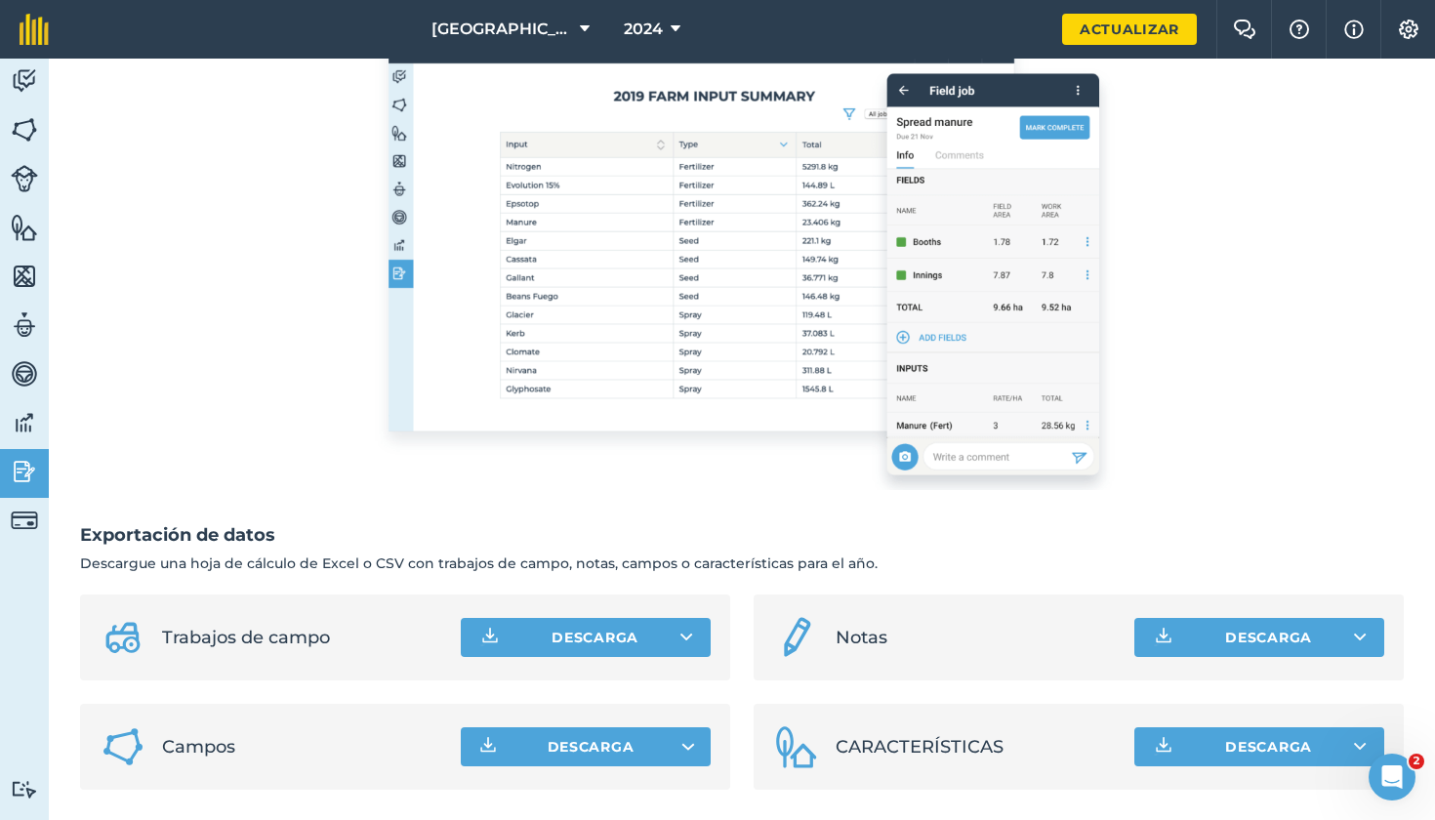
scroll to position [332, 0]
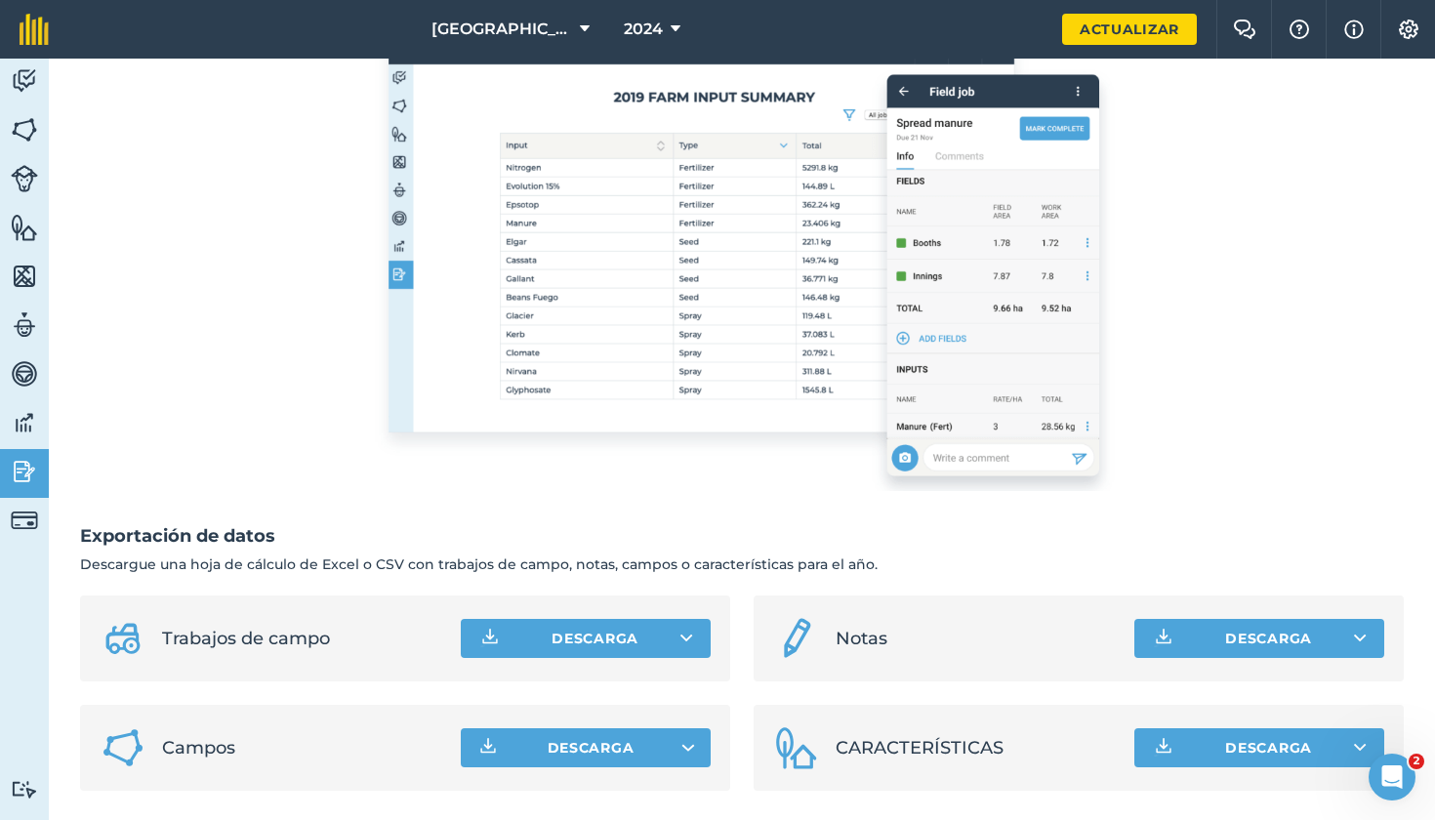
click at [17, 524] on img at bounding box center [24, 520] width 27 height 27
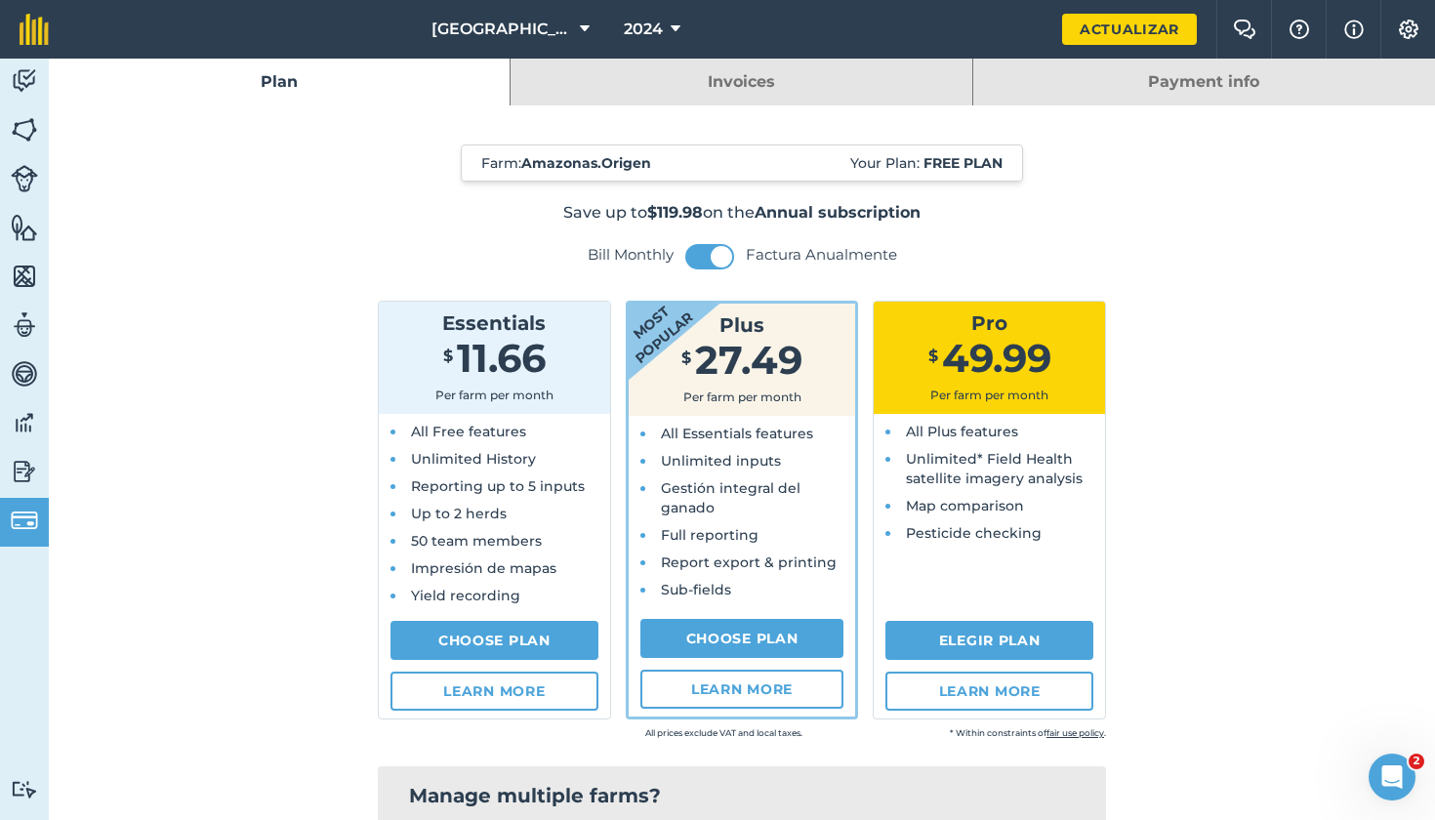
click at [24, 469] on img at bounding box center [24, 471] width 27 height 29
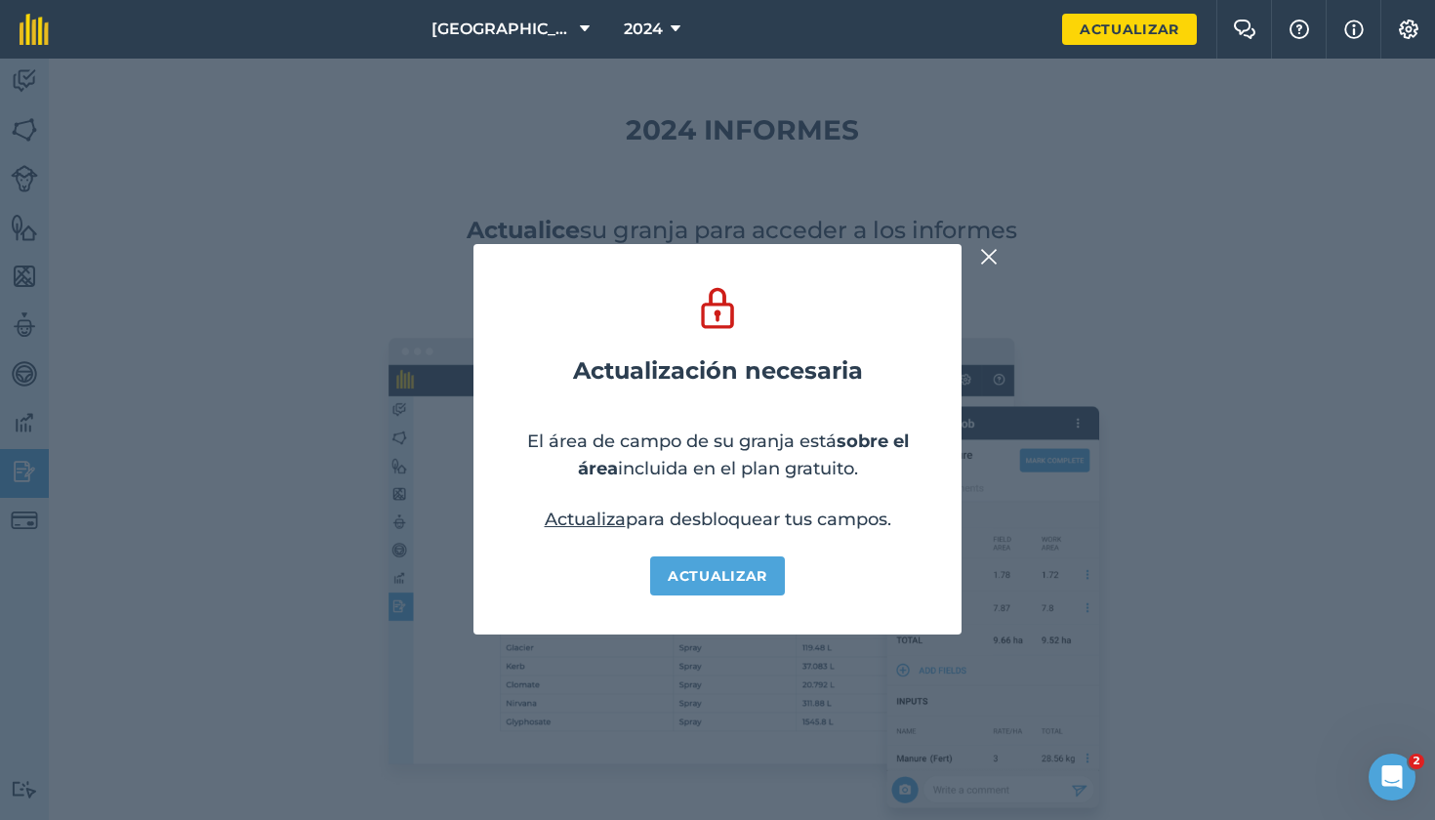
click at [986, 255] on img at bounding box center [989, 256] width 18 height 23
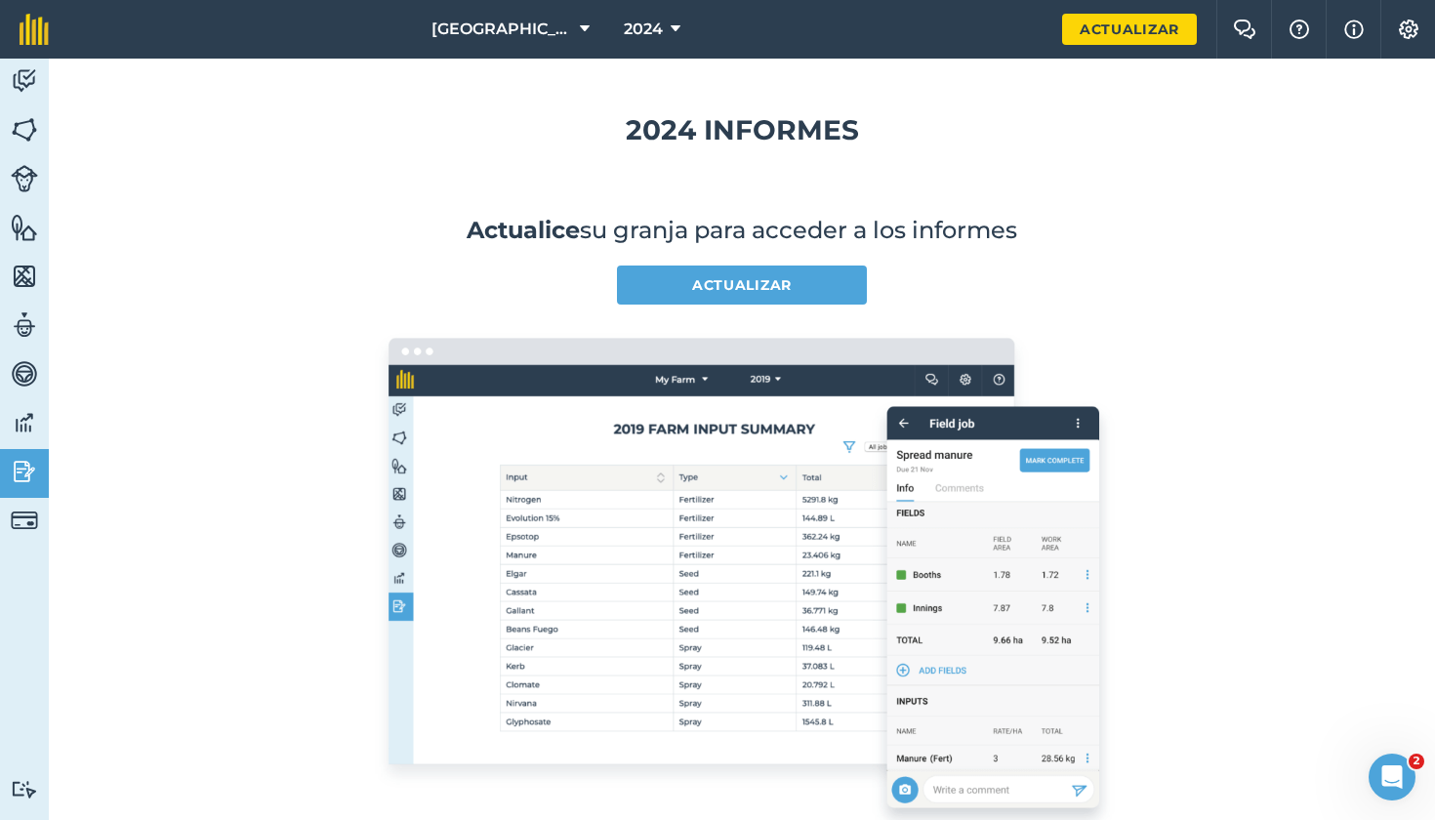
click at [25, 438] on link "Data" at bounding box center [24, 424] width 49 height 49
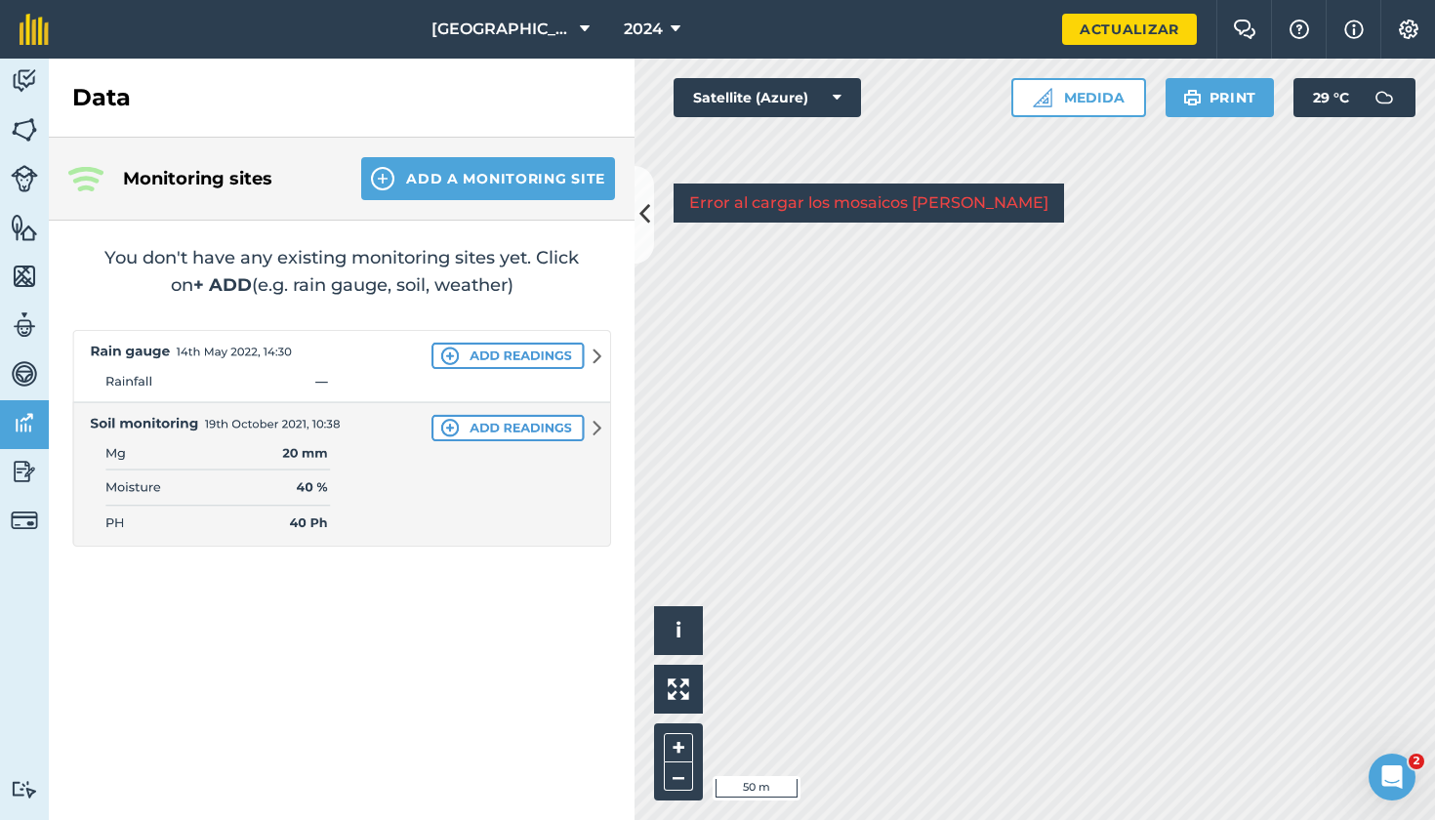
click at [29, 355] on link "Vehicles" at bounding box center [24, 375] width 49 height 49
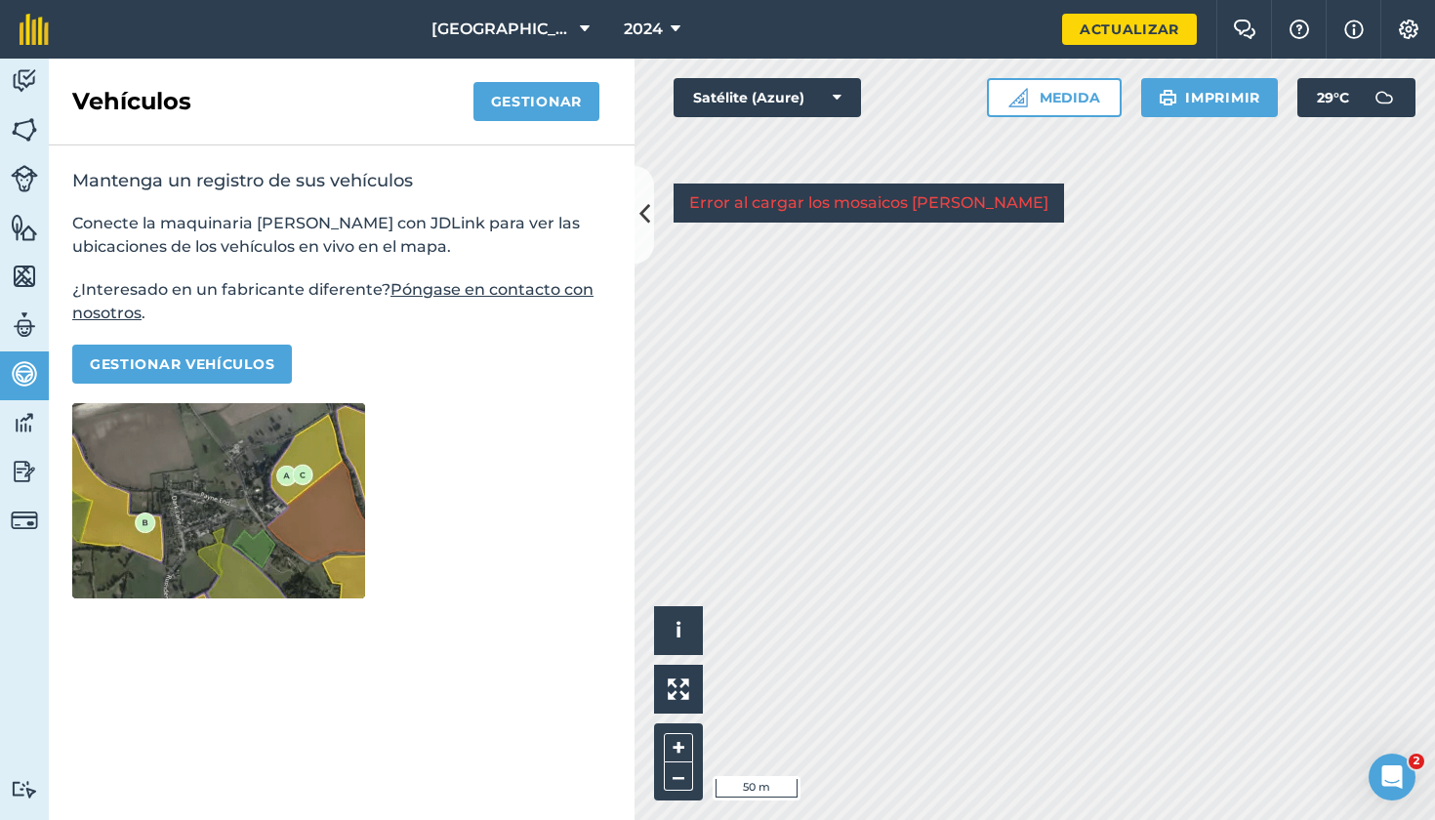
click at [28, 427] on img at bounding box center [24, 422] width 27 height 29
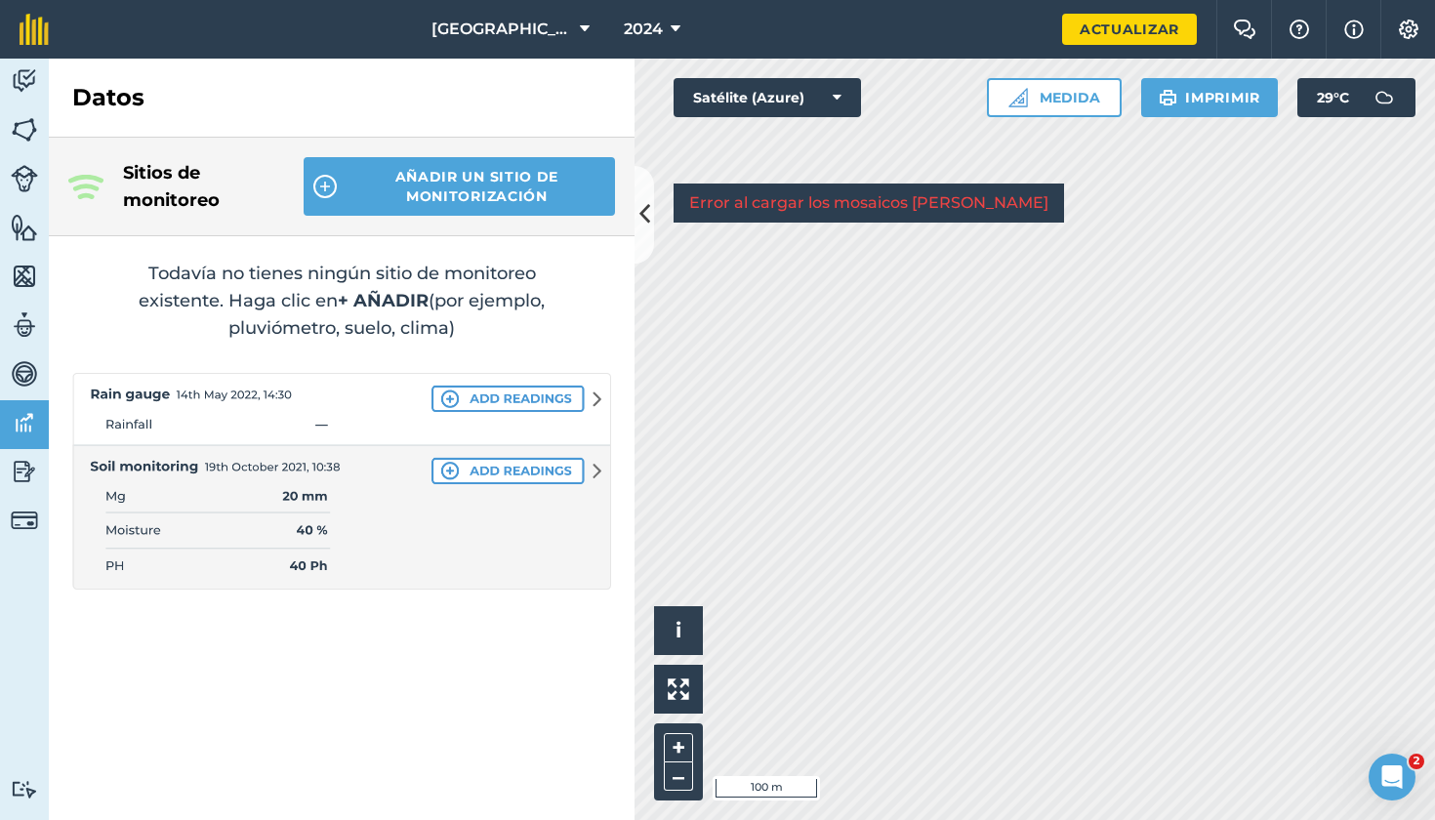
click at [457, 334] on div "Activity Fields Livestock Features Maps Team Vehicles Data Reporting Billing Tu…" at bounding box center [717, 439] width 1435 height 761
click at [35, 363] on img at bounding box center [24, 373] width 27 height 29
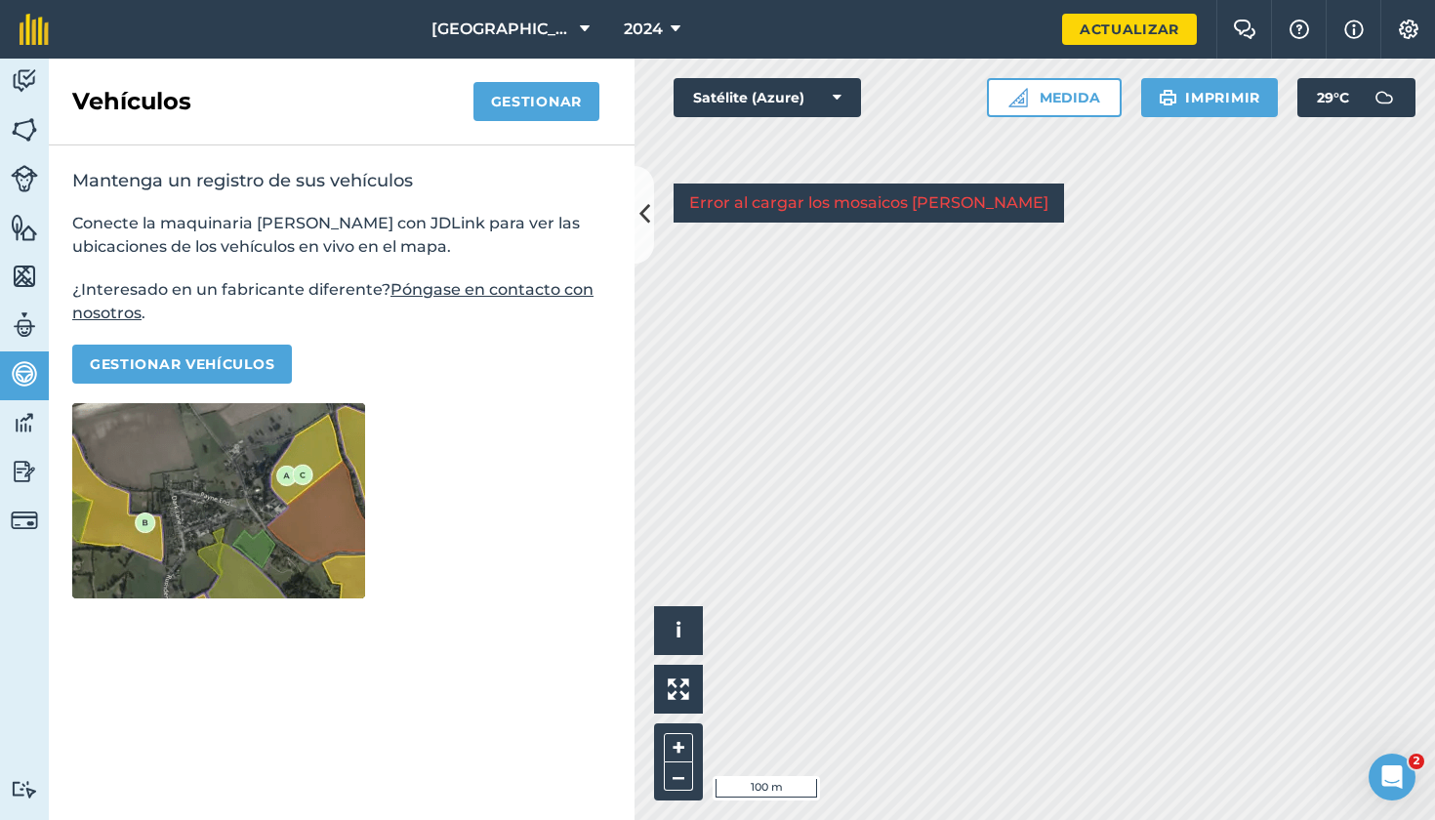
click at [26, 336] on img at bounding box center [24, 324] width 27 height 29
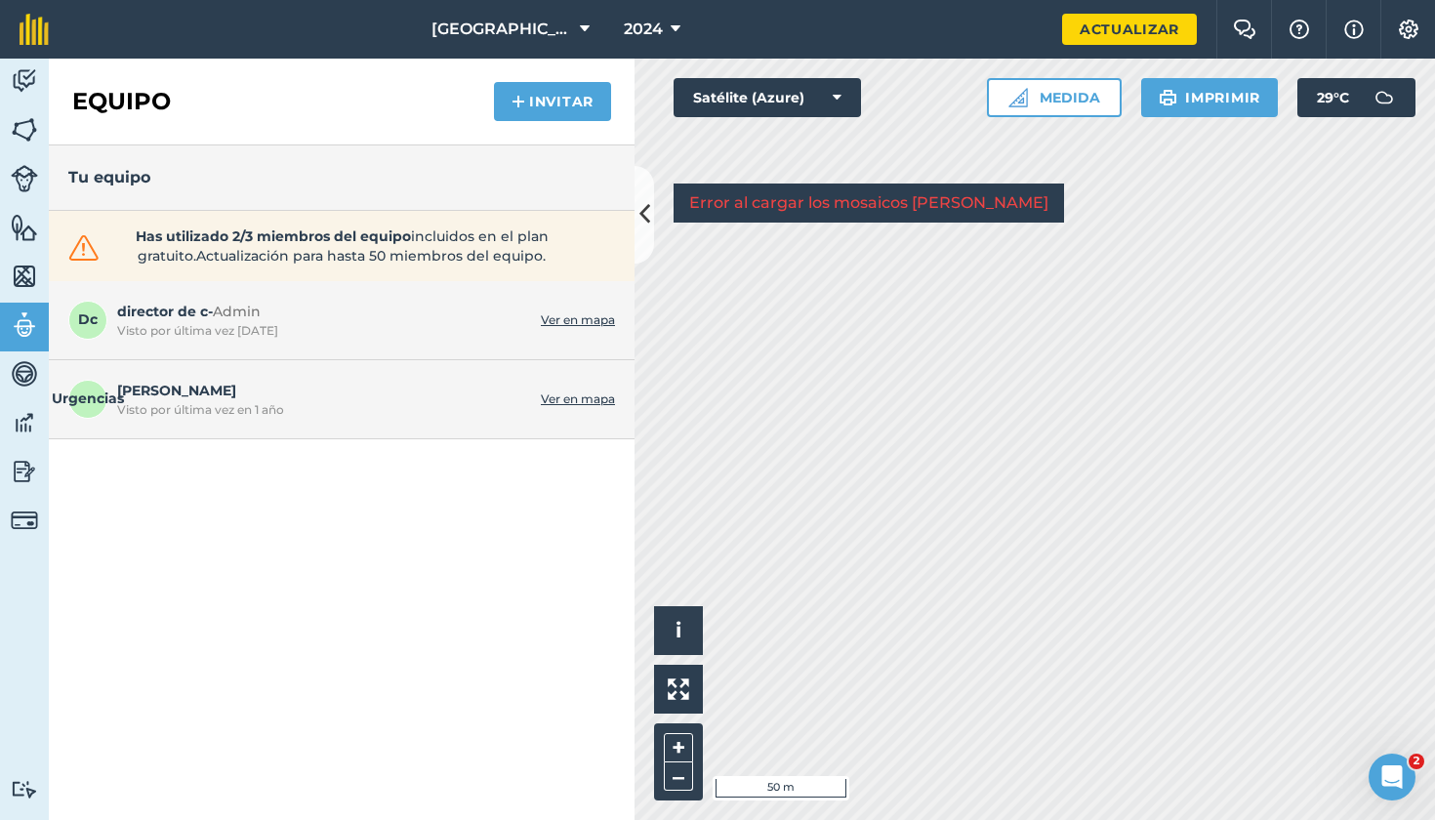
click at [19, 86] on img at bounding box center [24, 80] width 27 height 29
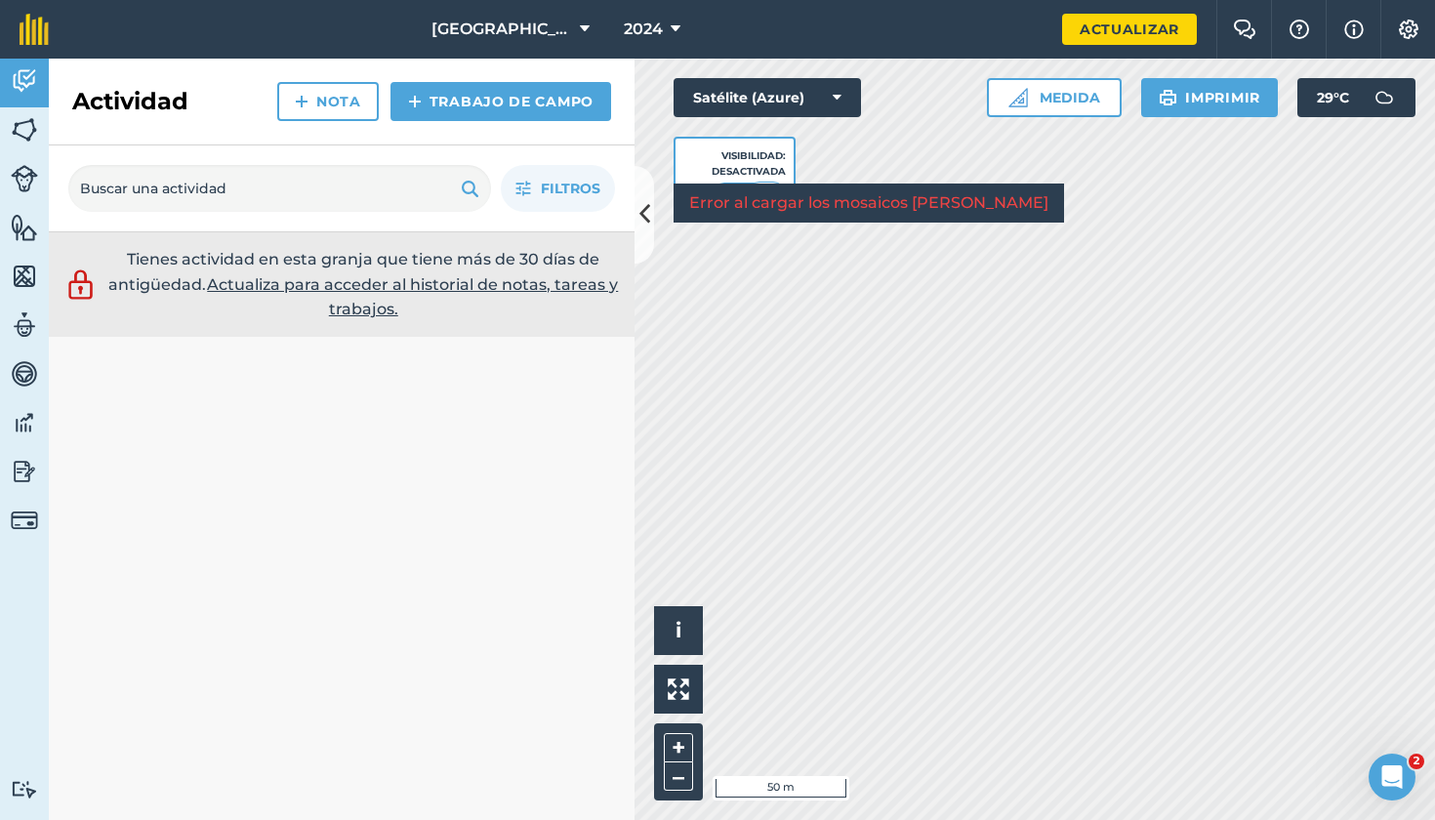
click at [28, 137] on img at bounding box center [24, 129] width 27 height 29
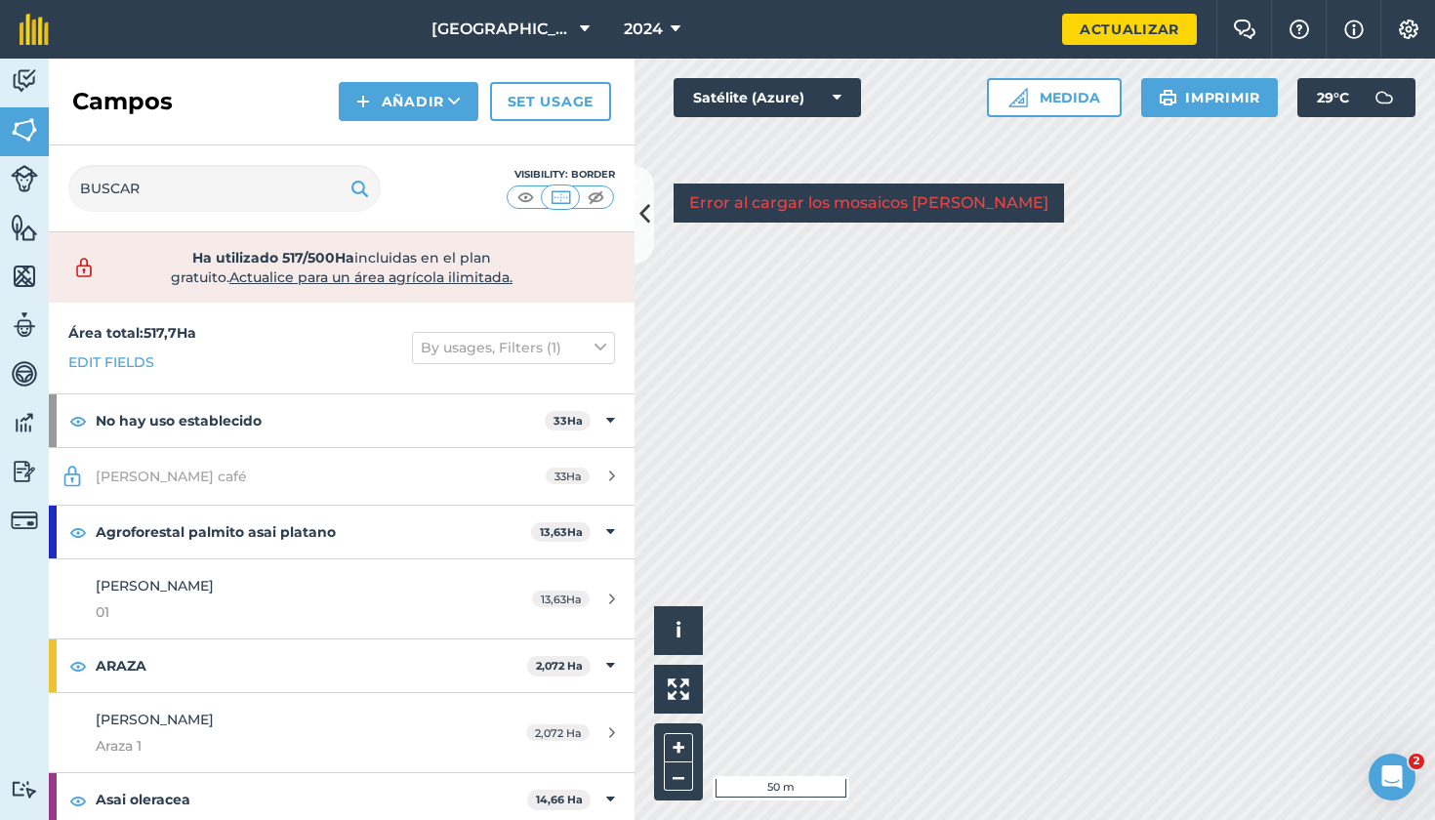
click at [25, 174] on img at bounding box center [24, 178] width 27 height 27
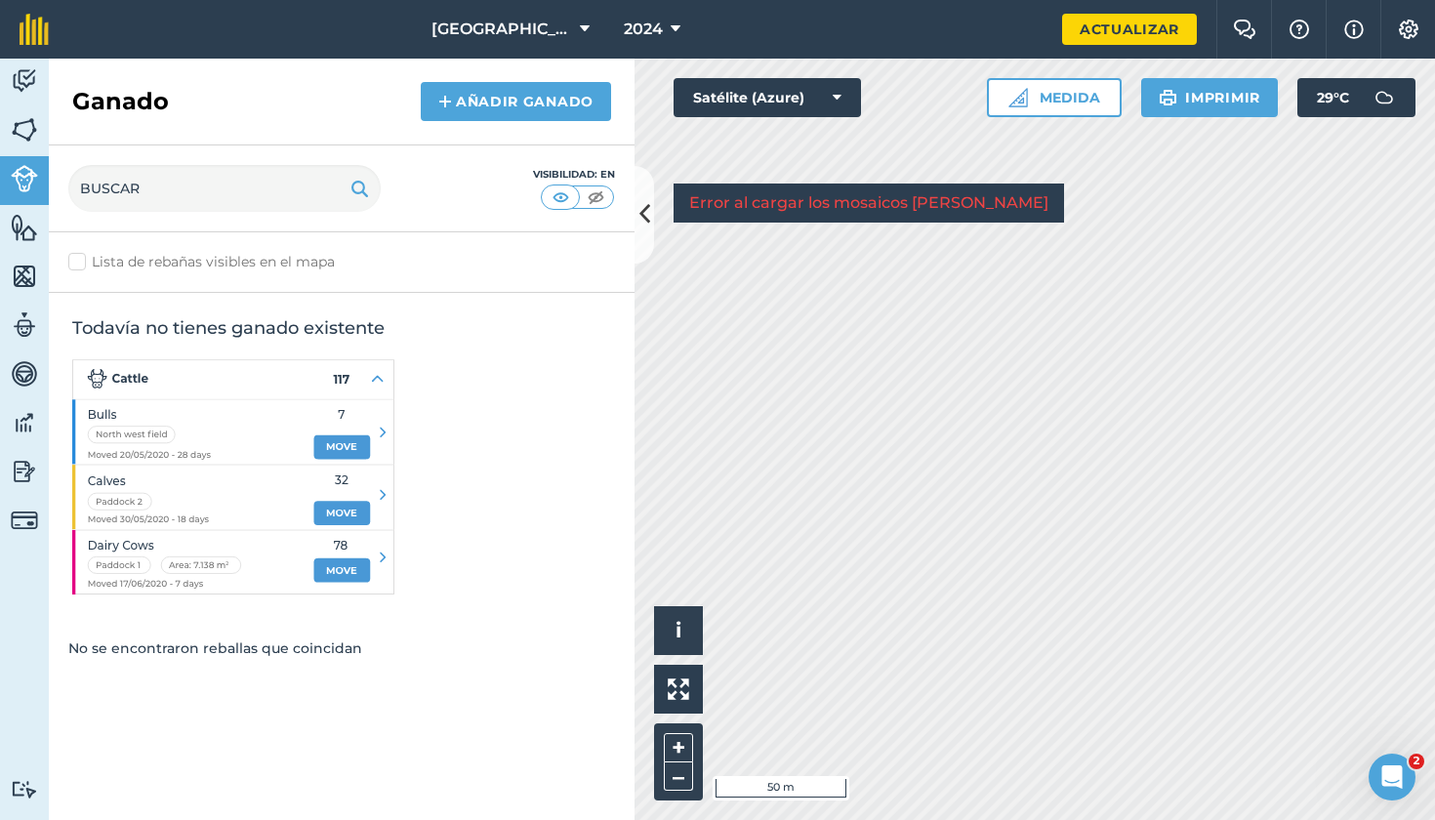
click at [20, 235] on img at bounding box center [24, 227] width 27 height 29
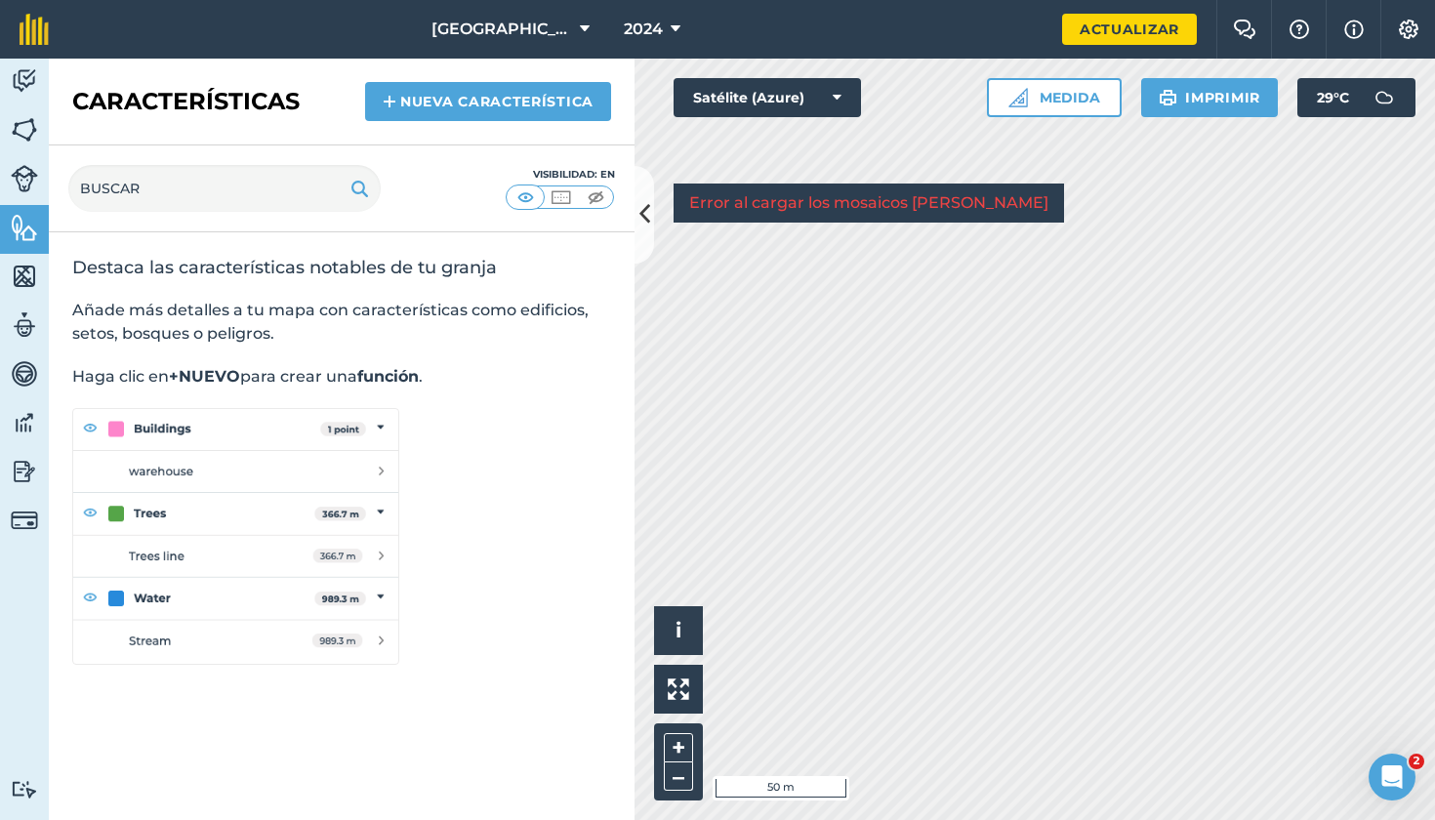
click at [21, 119] on img at bounding box center [24, 129] width 27 height 29
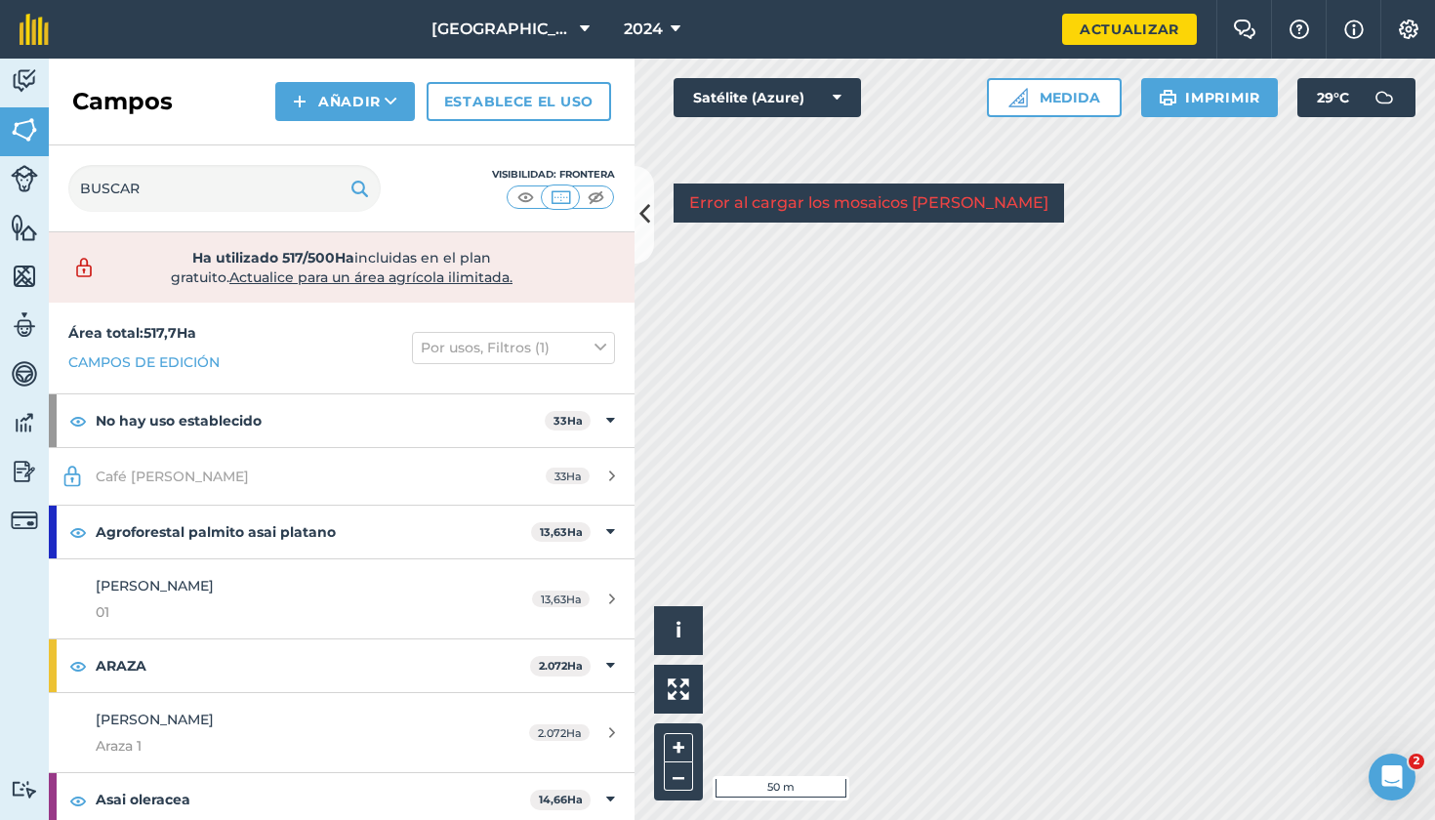
click at [20, 173] on img at bounding box center [24, 178] width 27 height 27
